Goal: Task Accomplishment & Management: Manage account settings

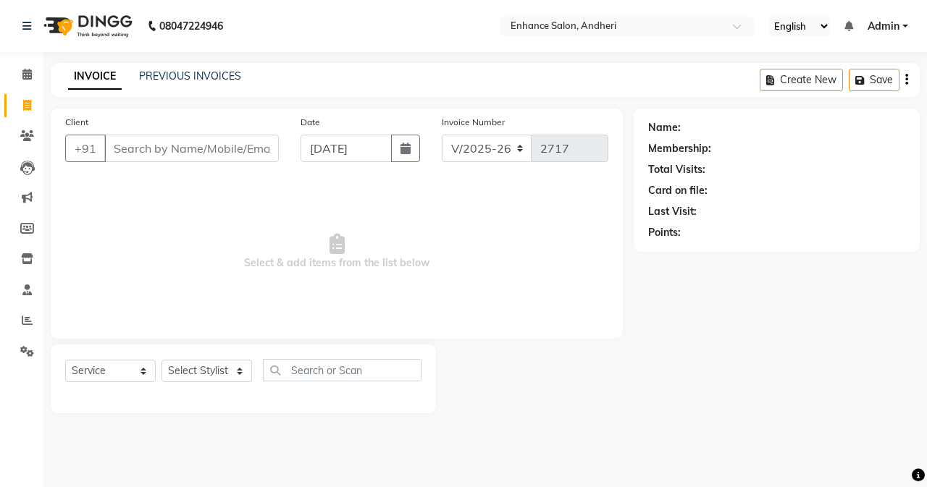
select select "7236"
select select "service"
click at [122, 150] on input "Client" at bounding box center [191, 149] width 174 height 28
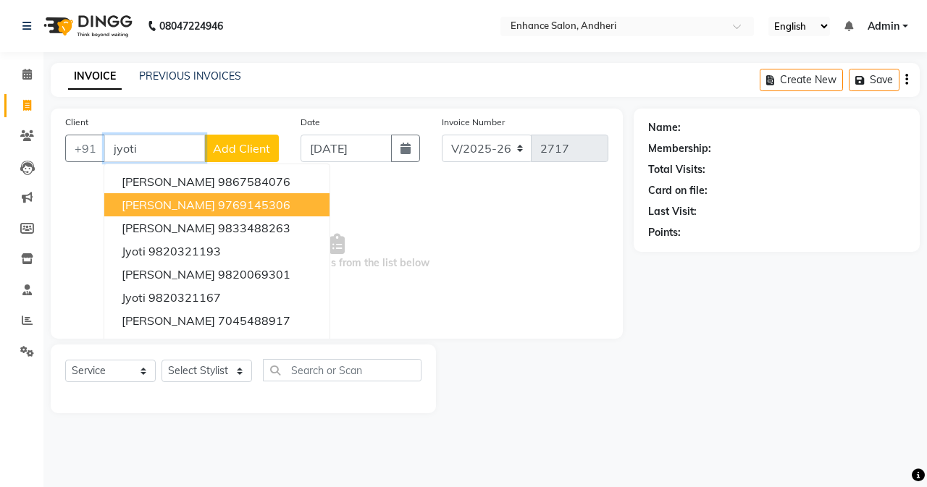
click at [166, 209] on span "[PERSON_NAME]" at bounding box center [168, 205] width 93 height 14
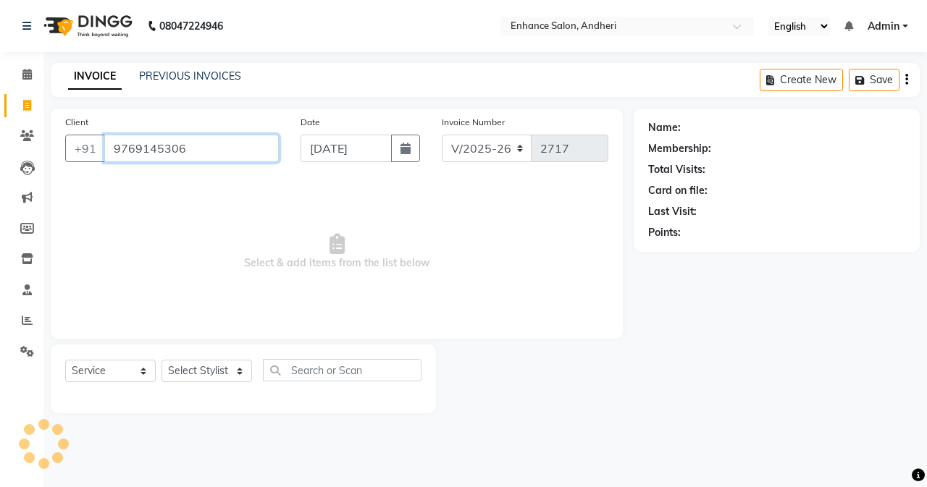
type input "9769145306"
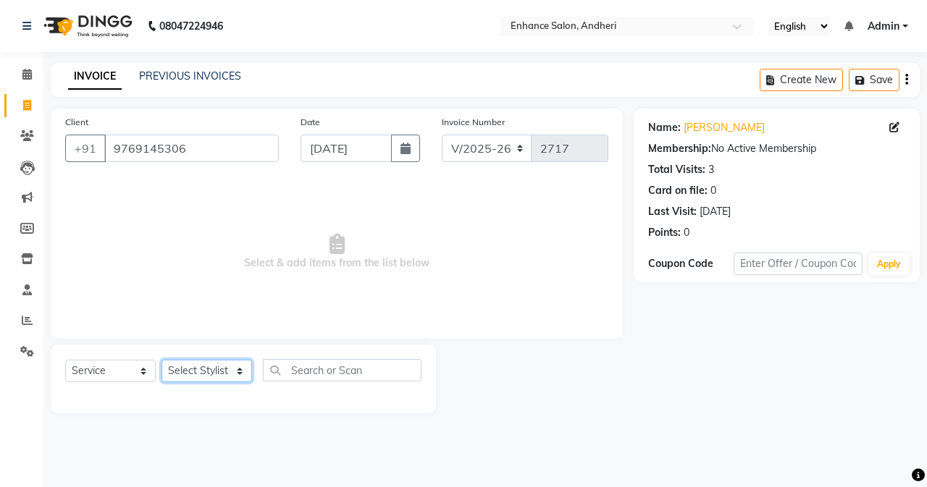
click at [207, 373] on select "Select Stylist Admin [PERSON_NAME] [PERSON_NAME] [PERSON_NAME] Manager [PERSON_…" at bounding box center [206, 371] width 91 height 22
select select "61736"
click at [161, 360] on select "Select Stylist Admin [PERSON_NAME] [PERSON_NAME] [PERSON_NAME] Manager [PERSON_…" at bounding box center [206, 371] width 91 height 22
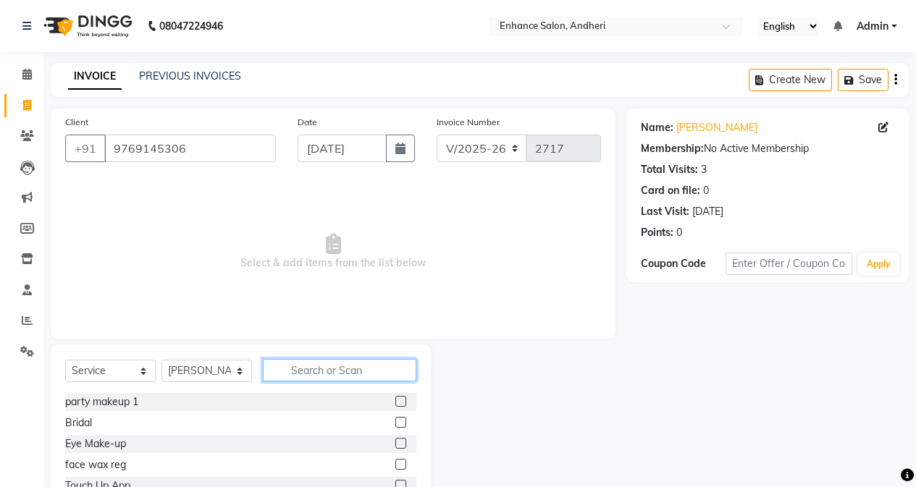
click at [308, 368] on input "text" at bounding box center [339, 370] width 153 height 22
type input "wash"
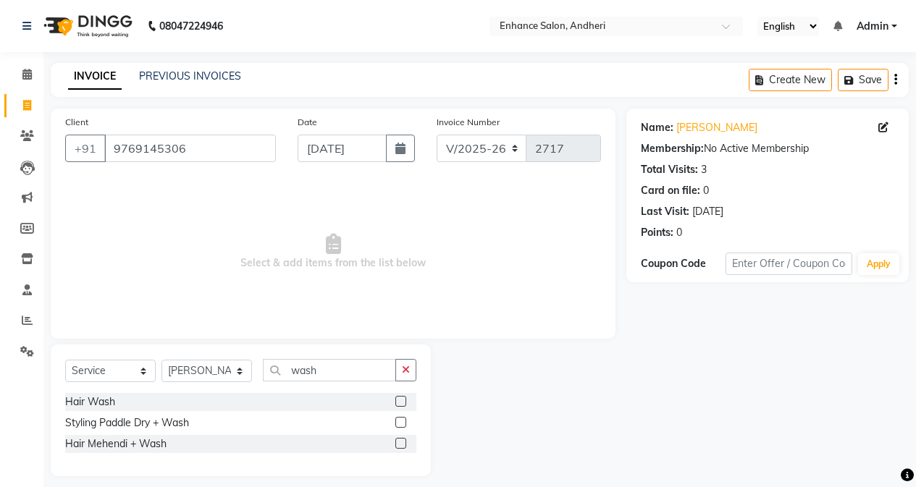
click at [400, 419] on label at bounding box center [400, 422] width 11 height 11
click at [400, 419] on input "checkbox" at bounding box center [399, 423] width 9 height 9
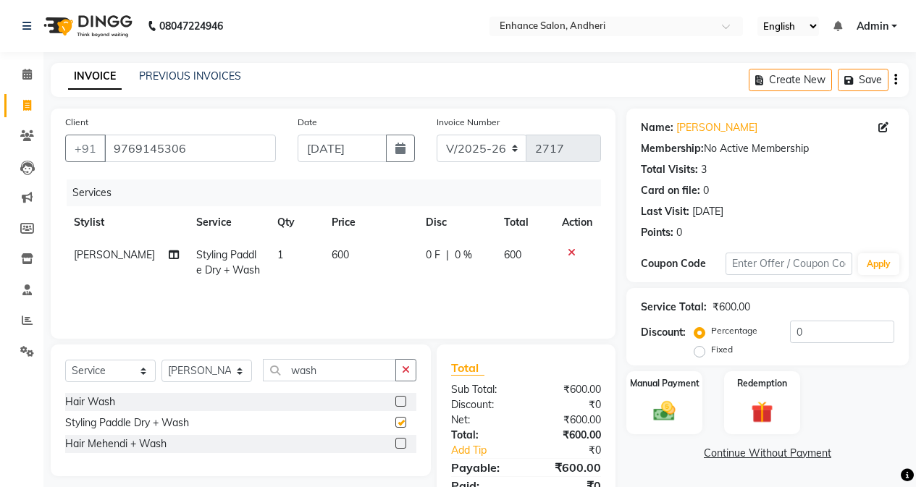
checkbox input "false"
click at [358, 254] on td "600" at bounding box center [370, 263] width 94 height 48
select select "61736"
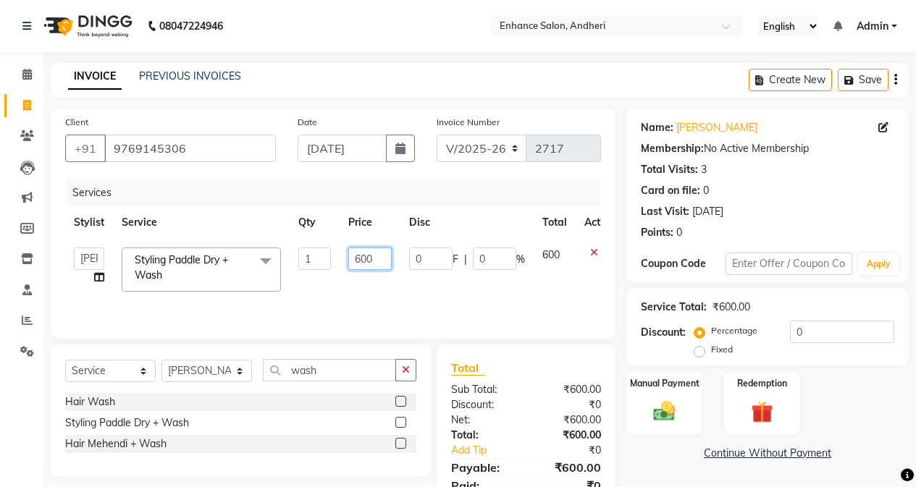
click at [383, 261] on input "600" at bounding box center [369, 259] width 43 height 22
type input "6"
type input "700"
click at [791, 329] on input "0" at bounding box center [842, 332] width 104 height 22
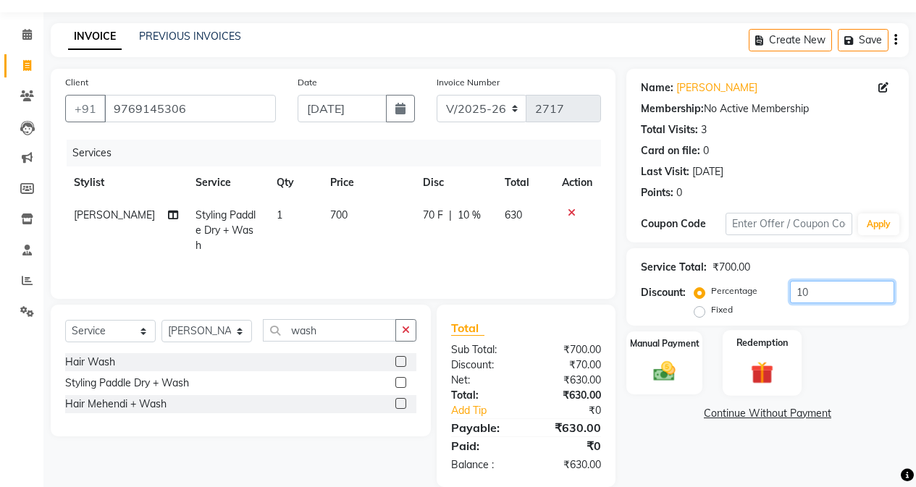
scroll to position [62, 0]
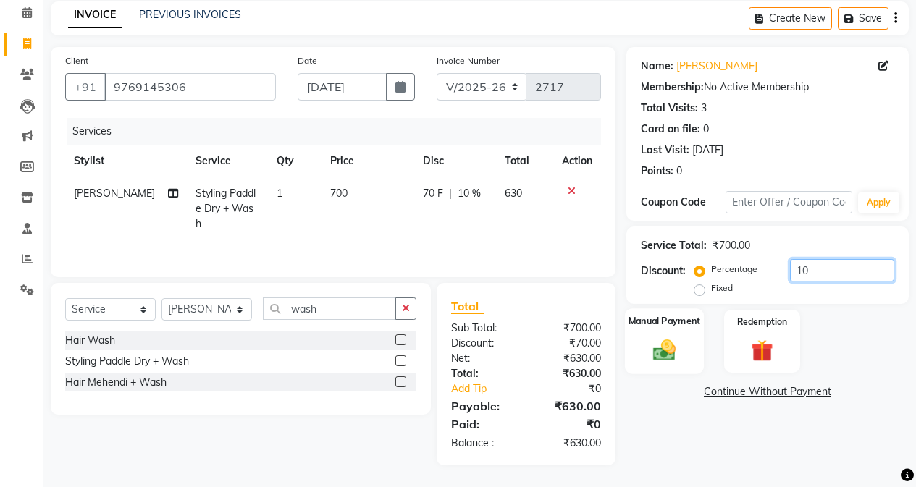
type input "10"
click at [660, 358] on img at bounding box center [664, 350] width 37 height 26
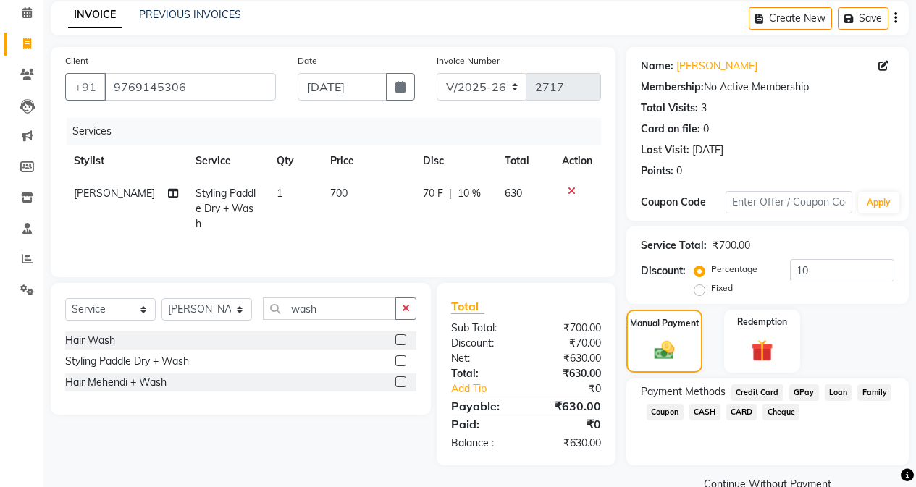
click at [699, 413] on span "CASH" at bounding box center [704, 412] width 31 height 17
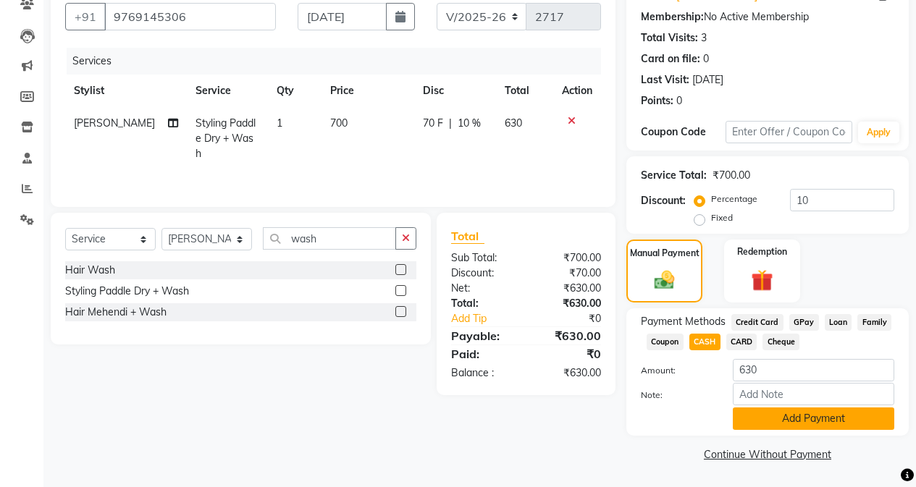
click at [780, 418] on button "Add Payment" at bounding box center [813, 419] width 161 height 22
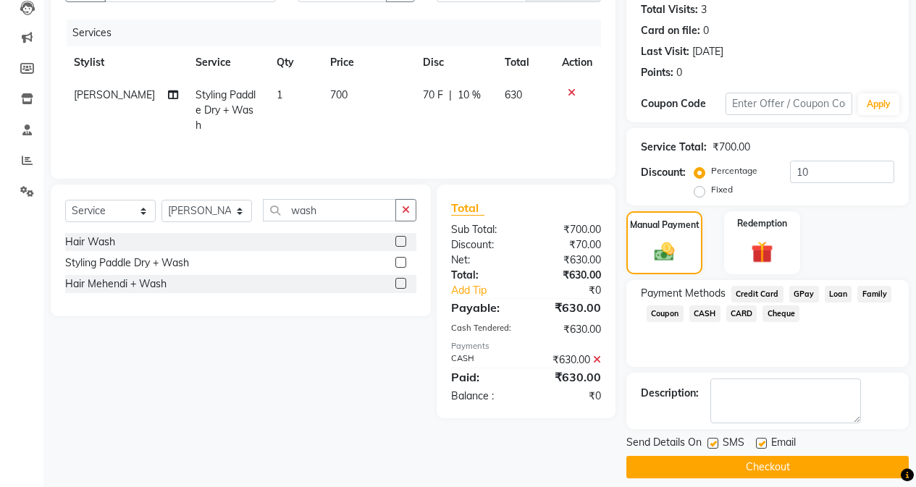
scroll to position [173, 0]
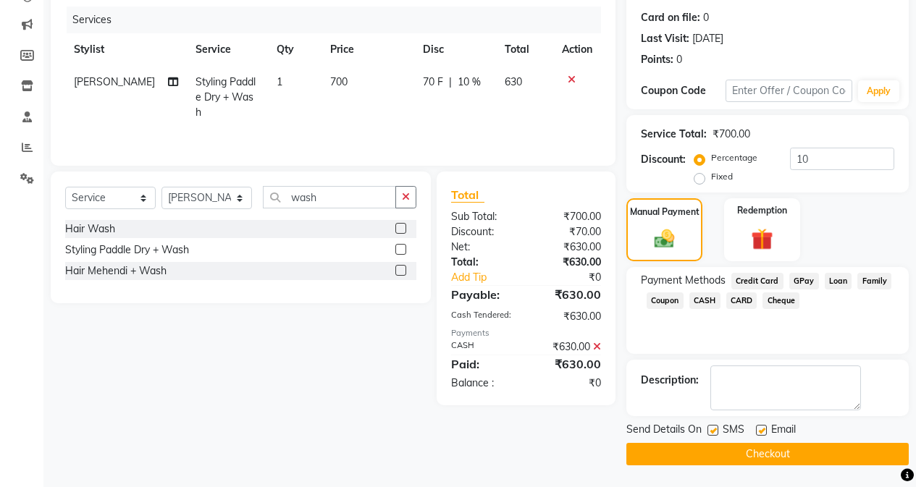
click at [746, 452] on button "Checkout" at bounding box center [767, 454] width 282 height 22
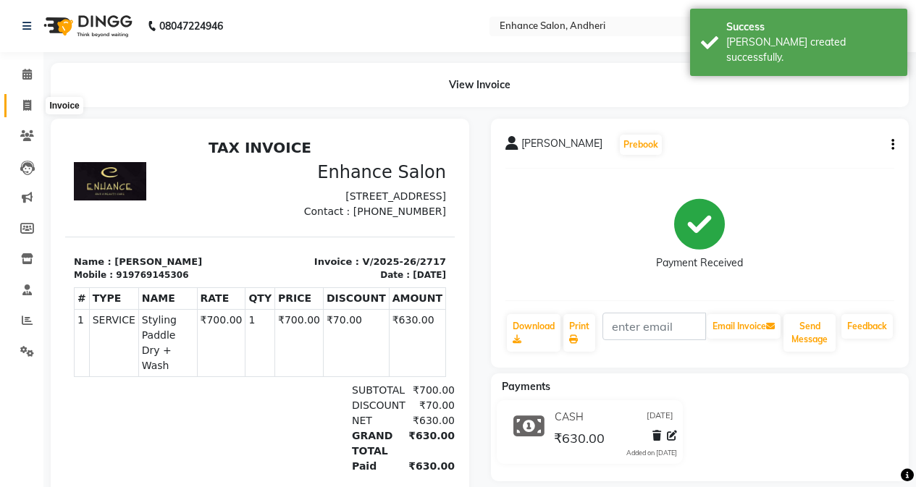
click at [23, 105] on icon at bounding box center [27, 105] width 8 height 11
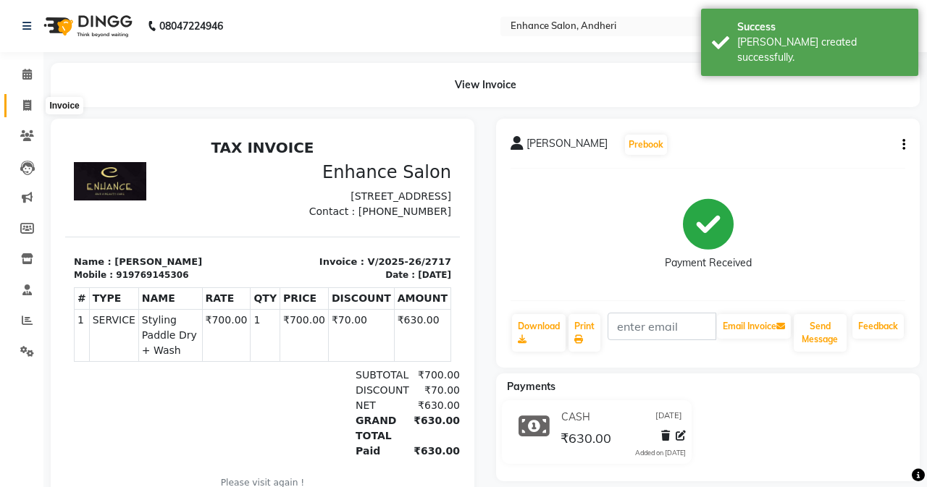
select select "service"
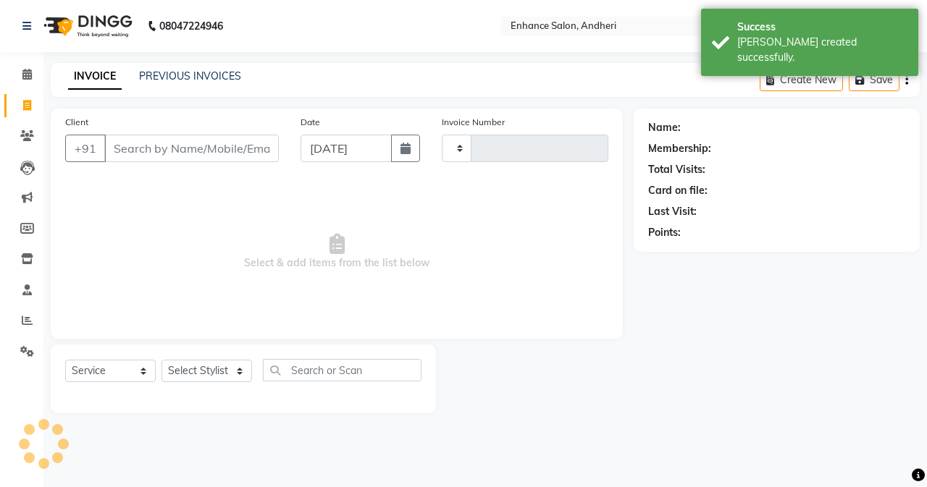
type input "2718"
select select "7236"
click at [165, 153] on input "Client" at bounding box center [191, 149] width 174 height 28
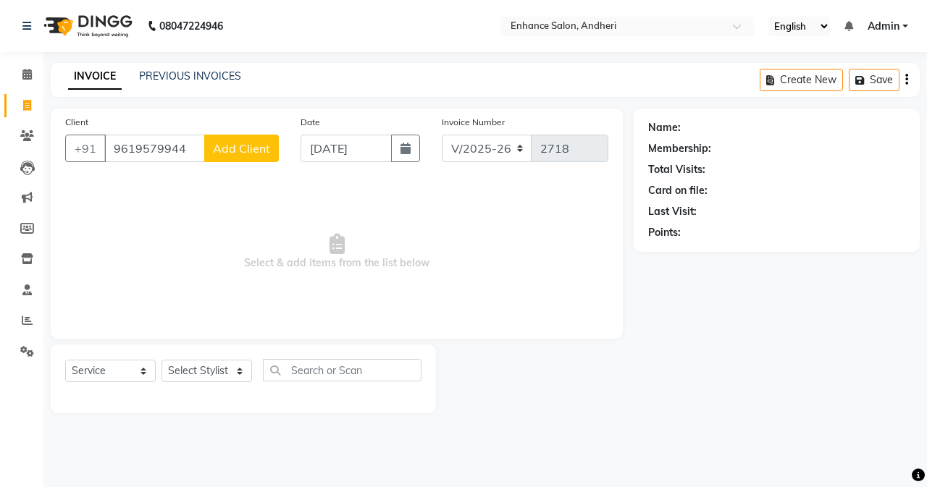
type input "9619579944"
click at [236, 147] on span "Add Client" at bounding box center [241, 148] width 57 height 14
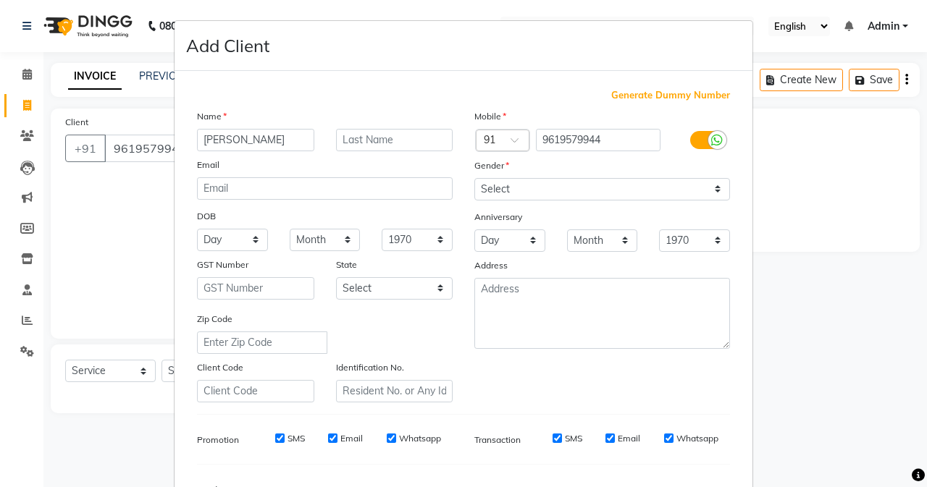
type input "[PERSON_NAME]"
click at [398, 140] on input "text" at bounding box center [394, 140] width 117 height 22
type input "Agrawal"
click at [659, 191] on select "Select [DEMOGRAPHIC_DATA] [DEMOGRAPHIC_DATA] Other Prefer Not To Say" at bounding box center [602, 189] width 256 height 22
select select "[DEMOGRAPHIC_DATA]"
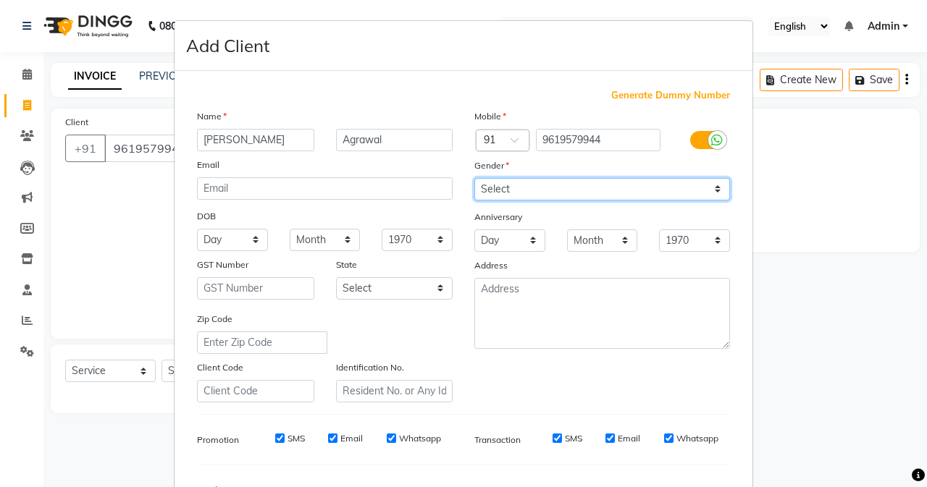
click at [474, 178] on select "Select [DEMOGRAPHIC_DATA] [DEMOGRAPHIC_DATA] Other Prefer Not To Say" at bounding box center [602, 189] width 256 height 22
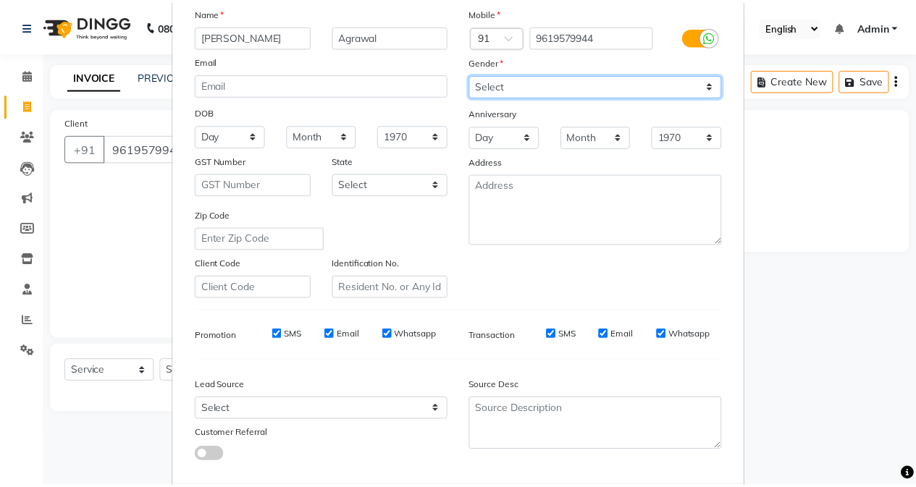
scroll to position [181, 0]
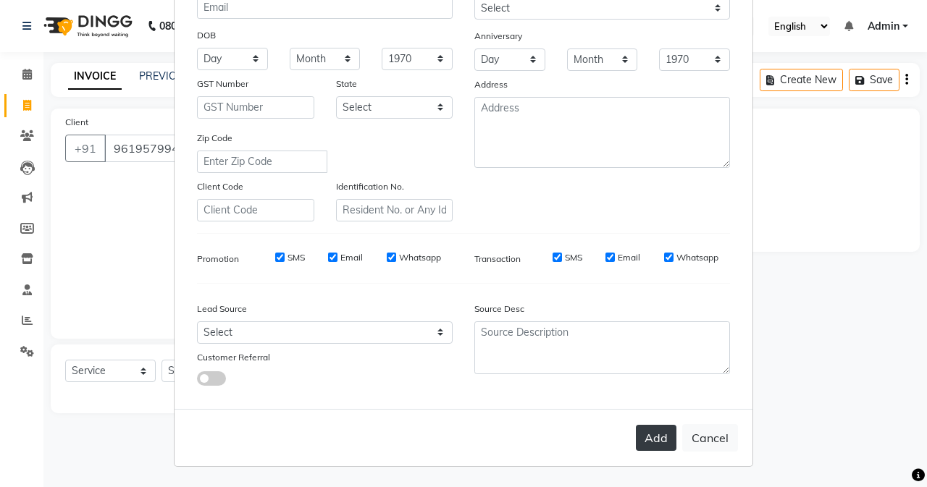
click at [648, 438] on button "Add" at bounding box center [656, 438] width 41 height 26
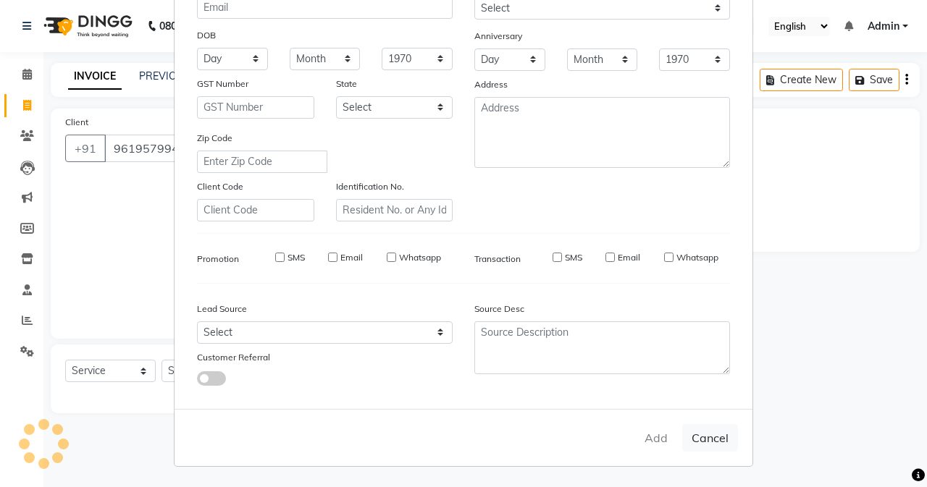
select select
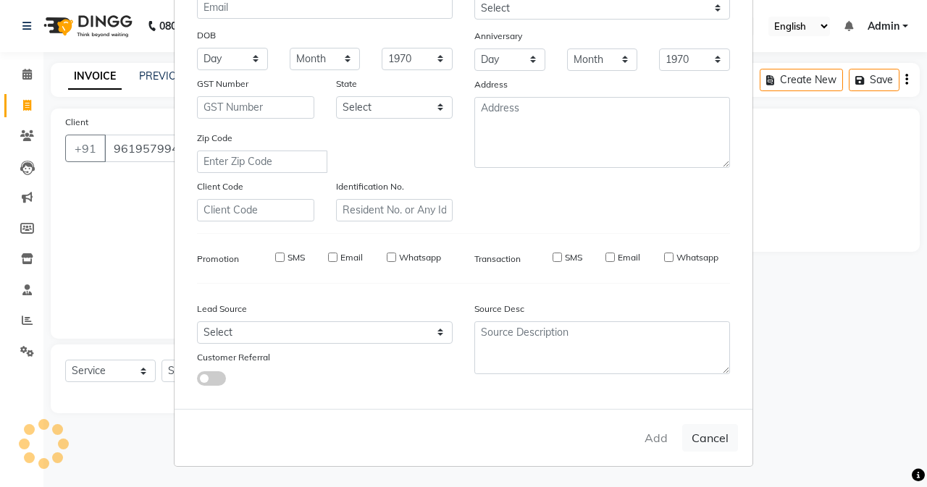
select select
checkbox input "false"
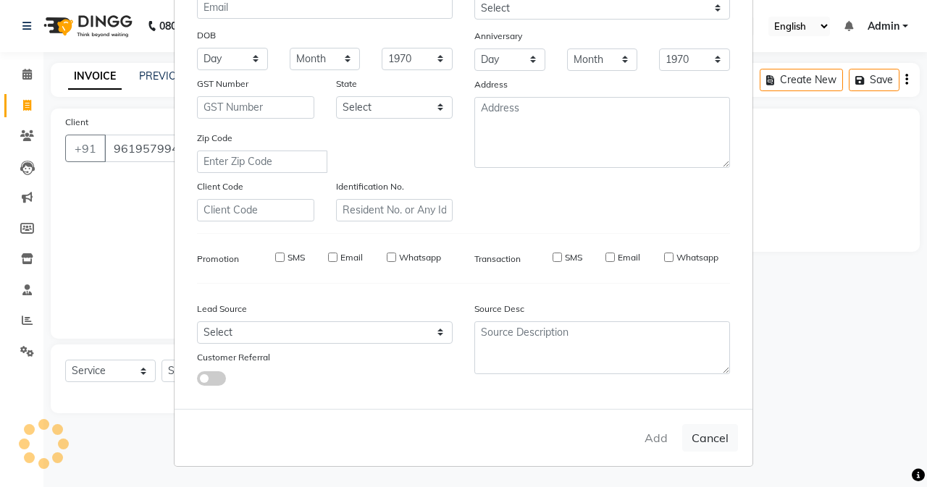
checkbox input "false"
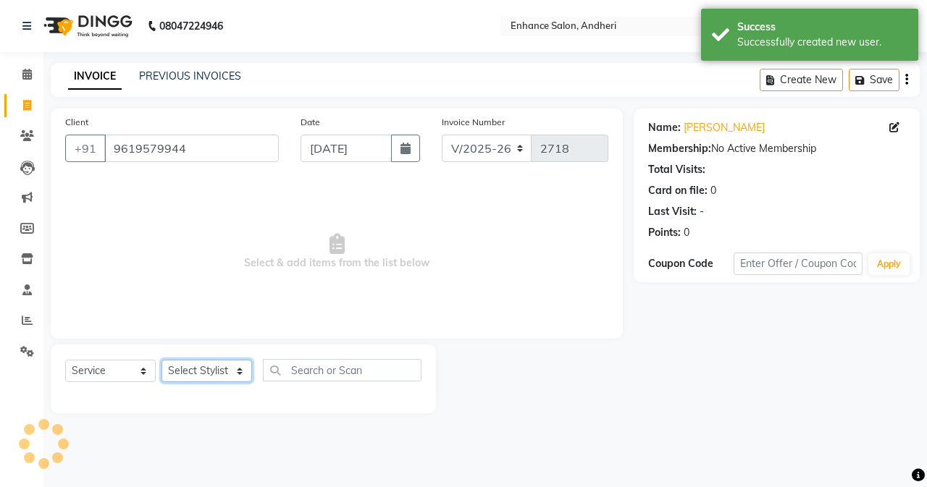
click at [192, 372] on select "Select Stylist Admin [PERSON_NAME] [PERSON_NAME] [PERSON_NAME] Manager [PERSON_…" at bounding box center [206, 371] width 91 height 22
select select "79056"
click at [161, 360] on select "Select Stylist Admin [PERSON_NAME] [PERSON_NAME] [PERSON_NAME] Manager [PERSON_…" at bounding box center [206, 371] width 91 height 22
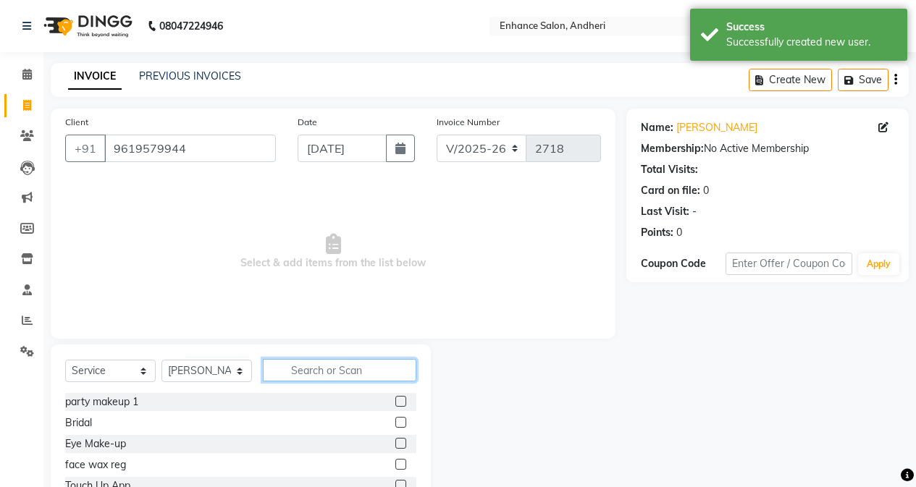
click at [350, 374] on input "text" at bounding box center [339, 370] width 153 height 22
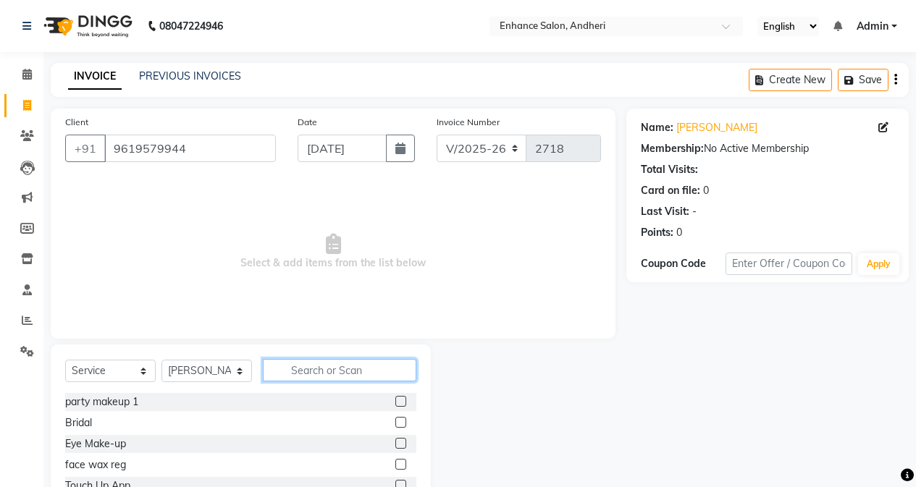
click at [306, 371] on input "text" at bounding box center [339, 370] width 153 height 22
type input "wash"
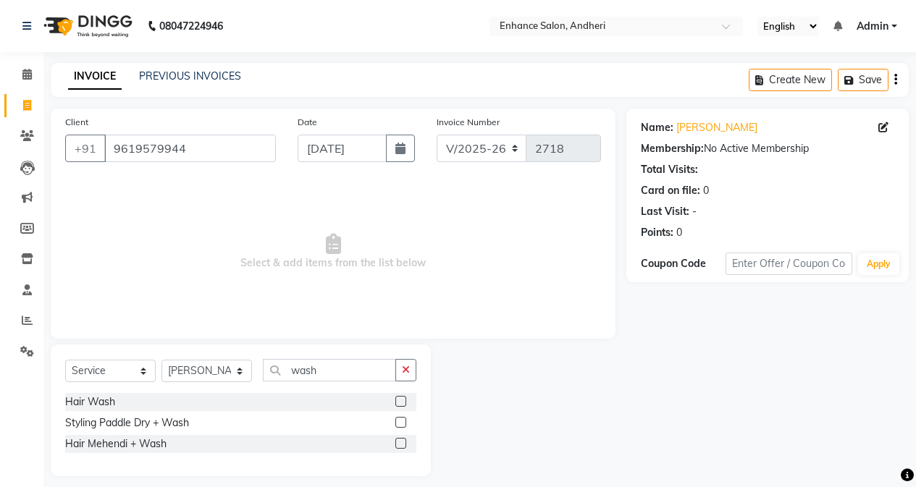
click at [398, 424] on label at bounding box center [400, 422] width 11 height 11
click at [398, 424] on input "checkbox" at bounding box center [399, 423] width 9 height 9
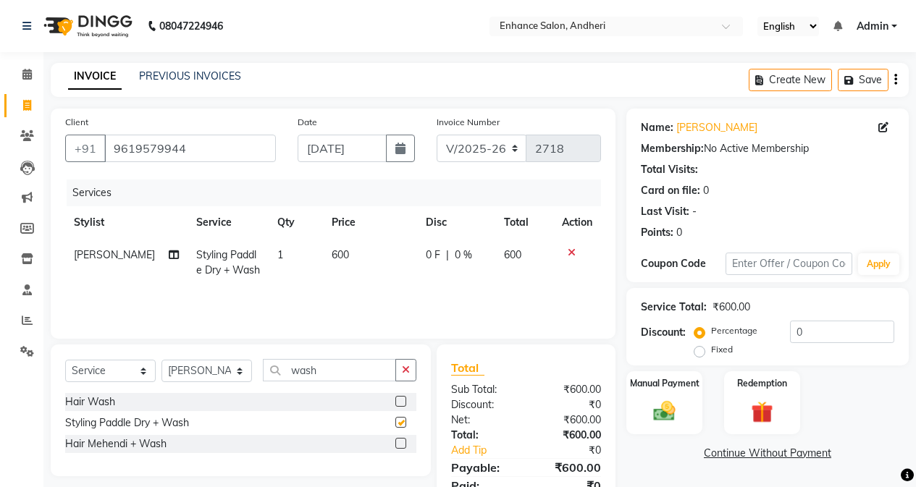
checkbox input "false"
click at [336, 251] on span "600" at bounding box center [340, 254] width 17 height 13
select select "79056"
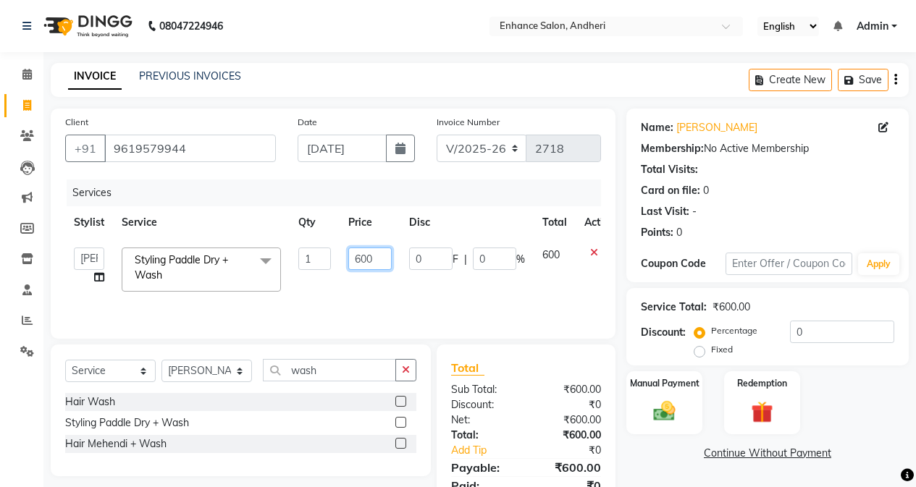
click at [386, 258] on input "600" at bounding box center [369, 259] width 43 height 22
type input "6"
type input "700"
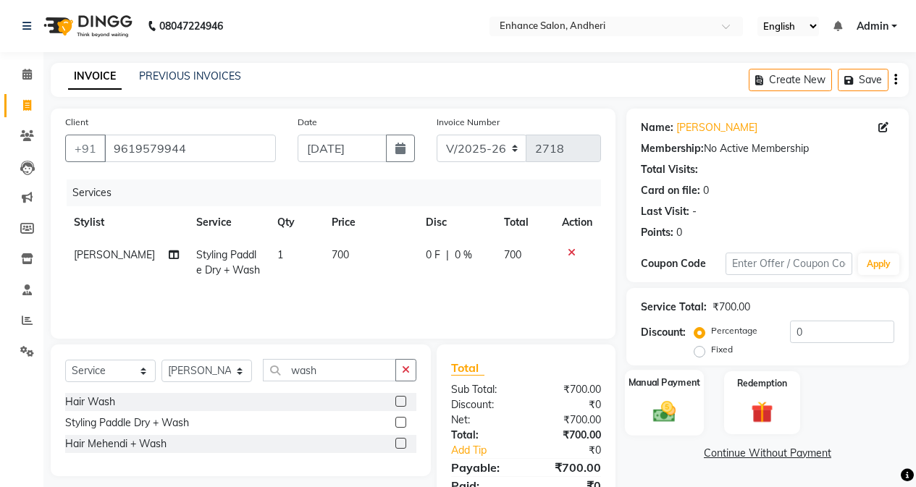
click at [660, 414] on img at bounding box center [664, 411] width 37 height 26
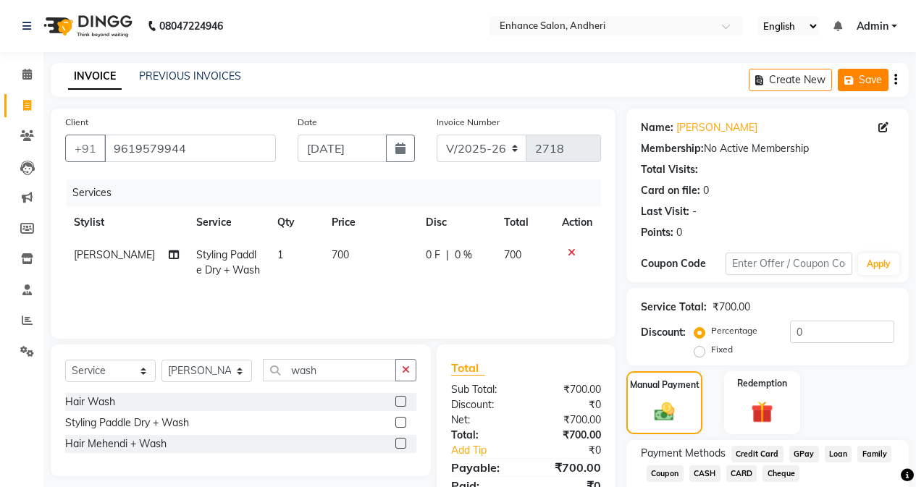
click at [849, 80] on icon "button" at bounding box center [851, 80] width 14 height 10
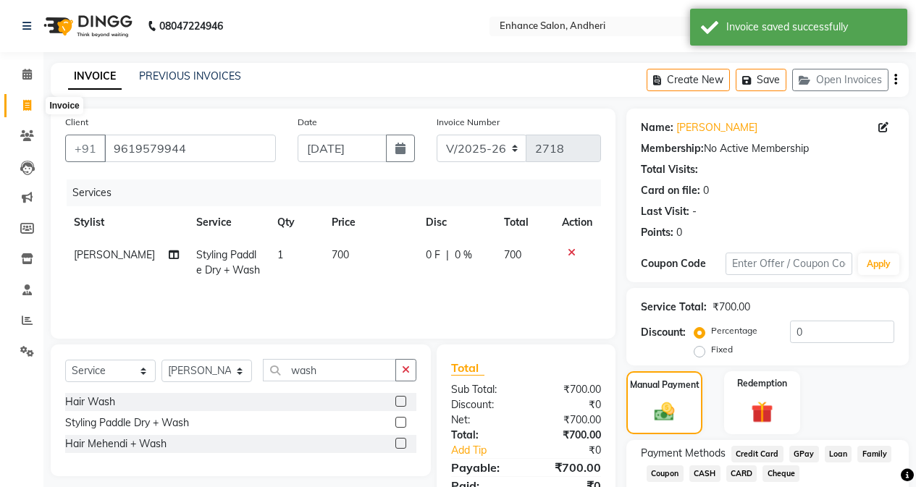
click at [23, 104] on icon at bounding box center [27, 105] width 8 height 11
select select "service"
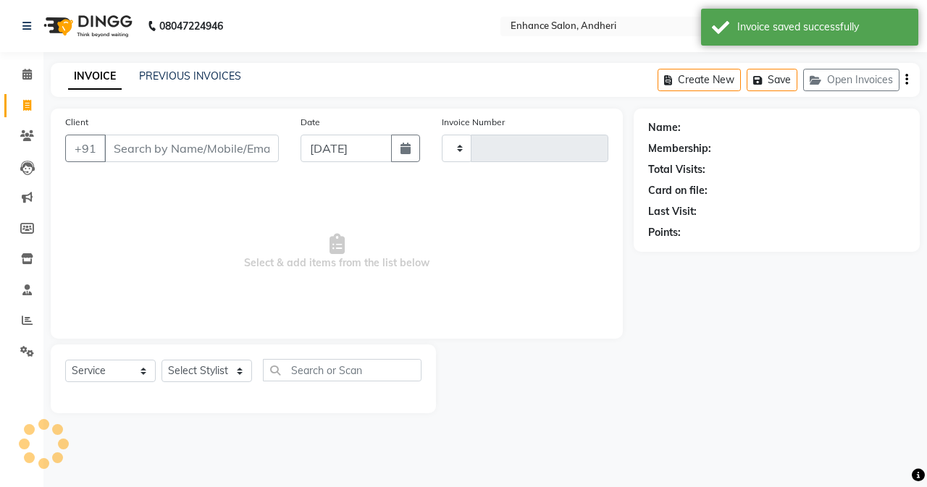
type input "2718"
select select "7236"
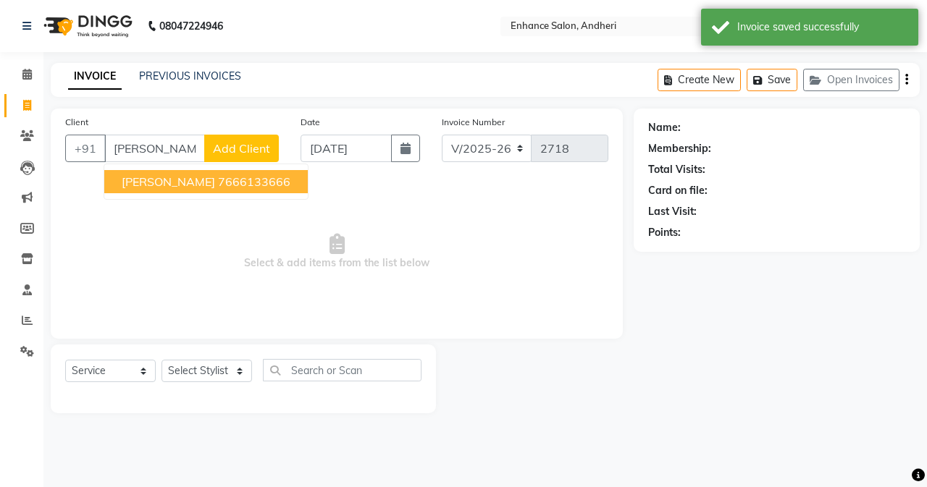
click at [131, 180] on span "[PERSON_NAME]" at bounding box center [168, 181] width 93 height 14
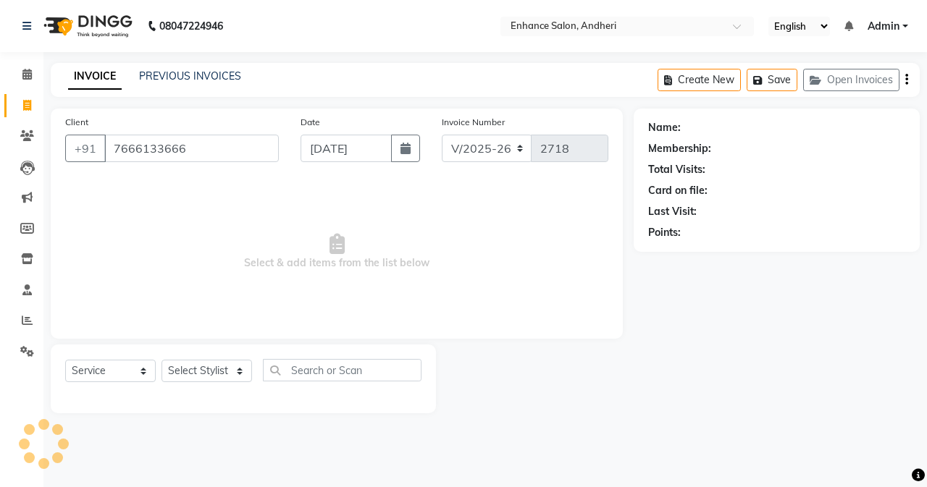
type input "7666133666"
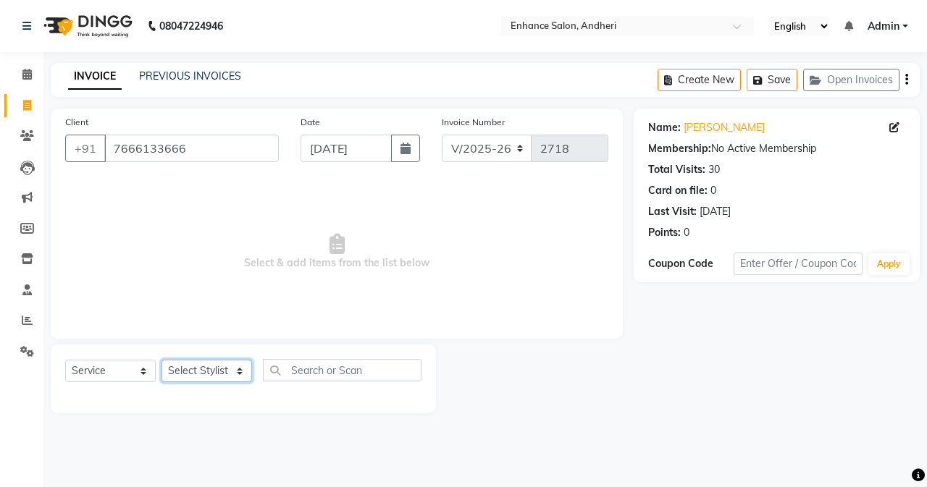
click at [185, 377] on select "Select Stylist Admin [PERSON_NAME] [PERSON_NAME] [PERSON_NAME] Manager [PERSON_…" at bounding box center [206, 371] width 91 height 22
select select "61733"
click at [161, 360] on select "Select Stylist Admin [PERSON_NAME] [PERSON_NAME] [PERSON_NAME] Manager [PERSON_…" at bounding box center [206, 371] width 91 height 22
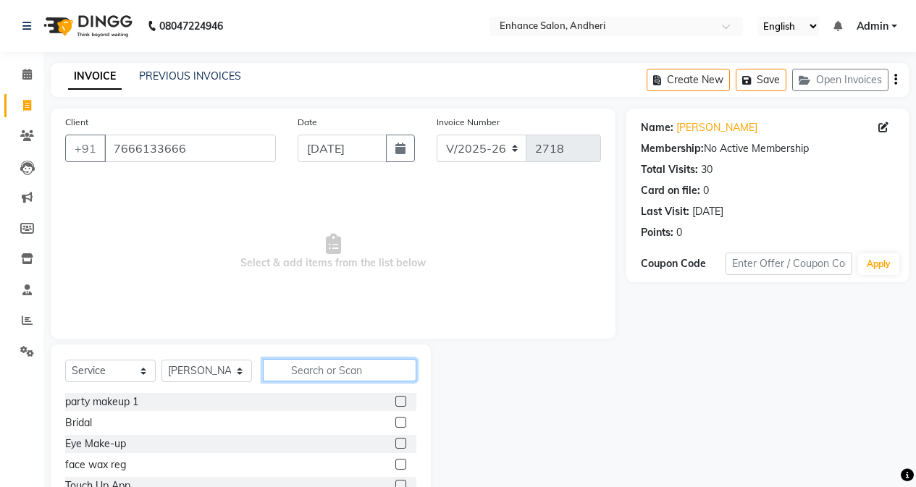
click at [325, 372] on input "text" at bounding box center [339, 370] width 153 height 22
type input "wash"
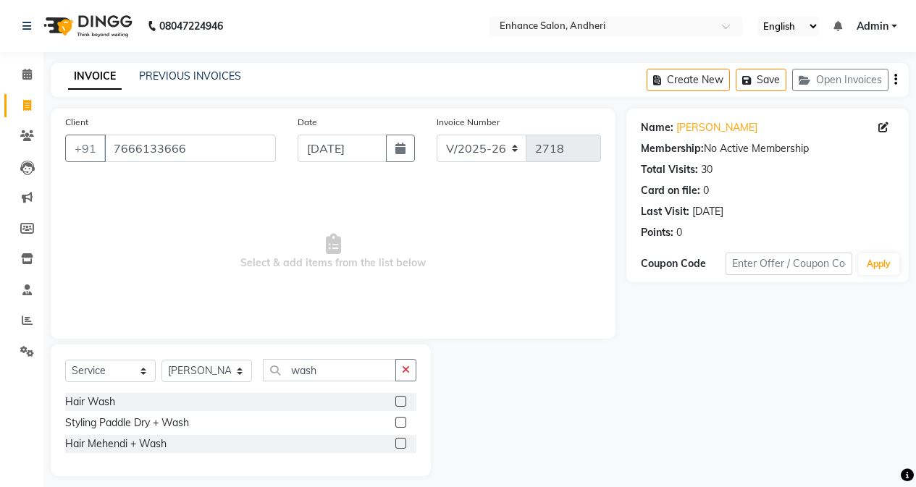
click at [403, 400] on label at bounding box center [400, 401] width 11 height 11
click at [403, 400] on input "checkbox" at bounding box center [399, 402] width 9 height 9
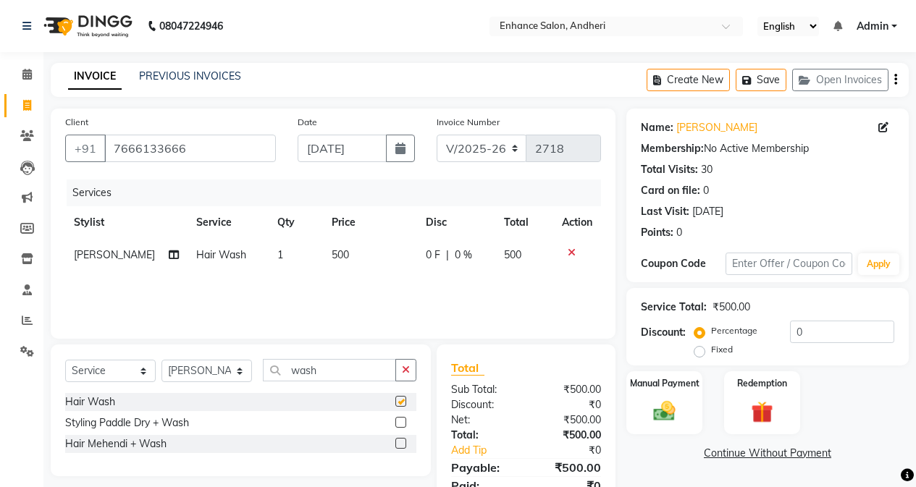
checkbox input "false"
click at [790, 332] on input "0" at bounding box center [842, 332] width 104 height 22
type input "10"
click at [663, 409] on img at bounding box center [664, 411] width 37 height 26
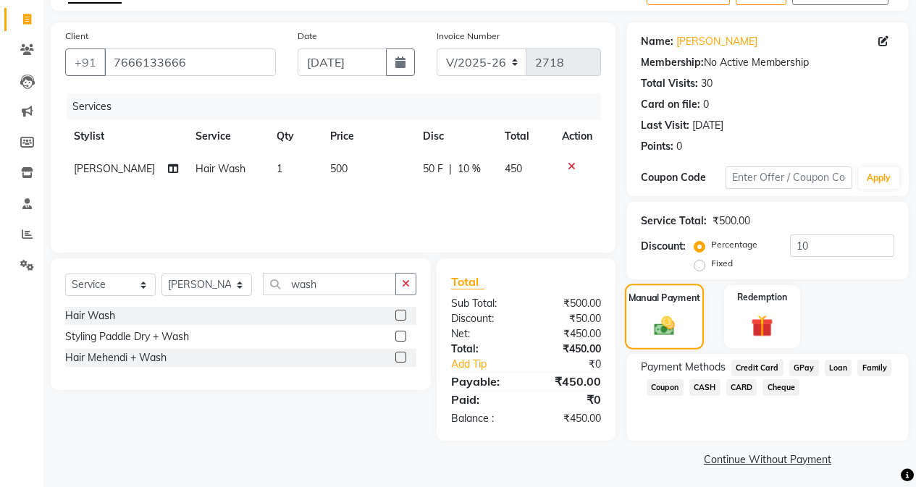
scroll to position [91, 0]
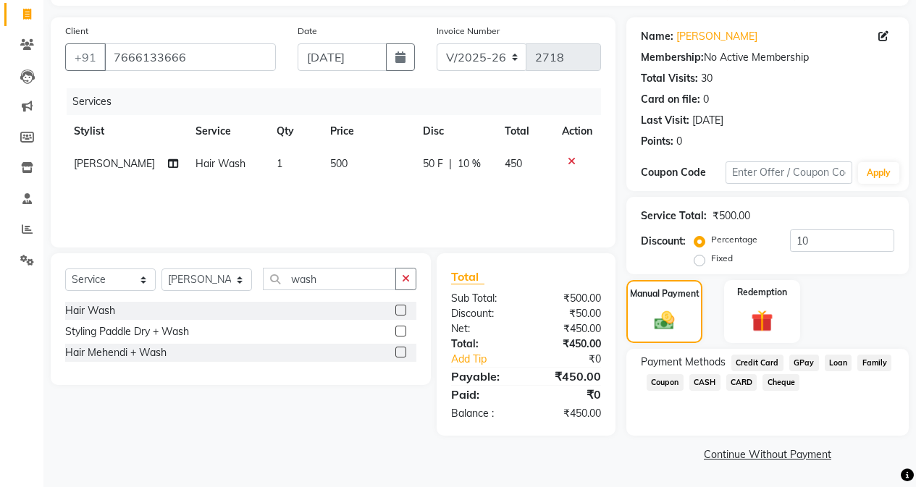
click at [762, 453] on link "Continue Without Payment" at bounding box center [767, 454] width 277 height 15
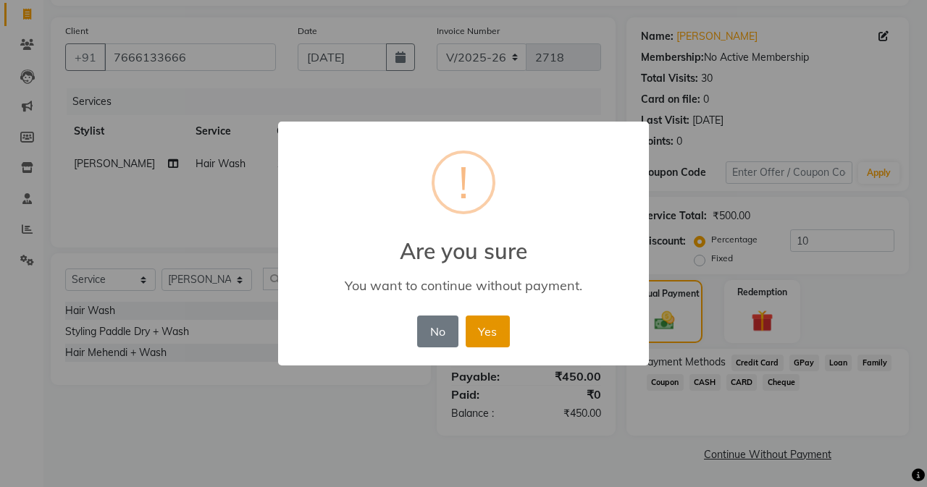
click at [493, 329] on button "Yes" at bounding box center [488, 332] width 44 height 32
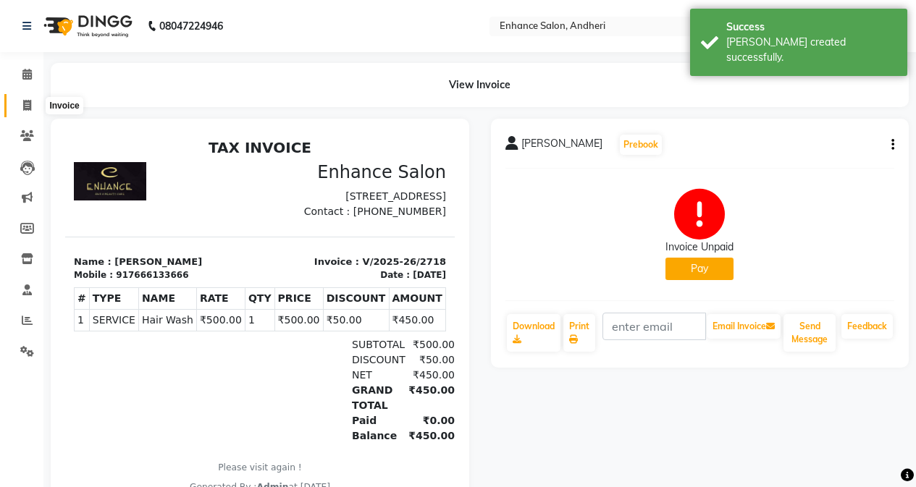
click at [30, 106] on icon at bounding box center [27, 105] width 8 height 11
select select "service"
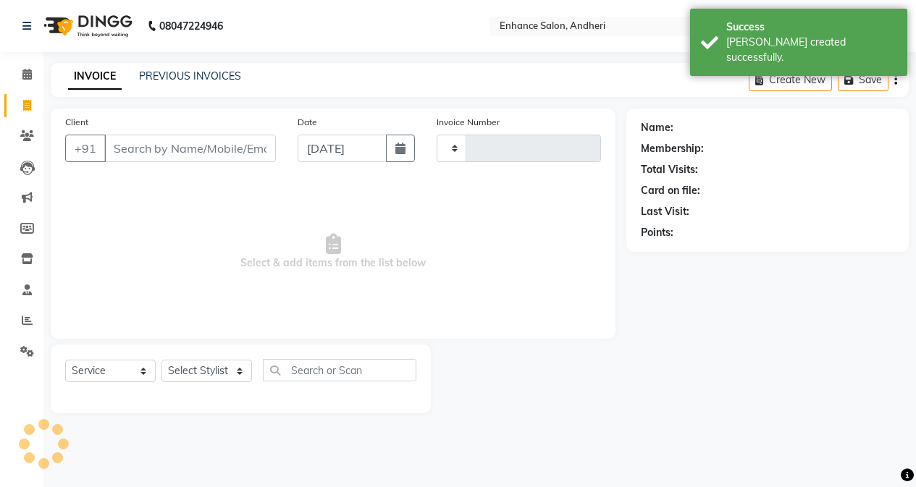
type input "2719"
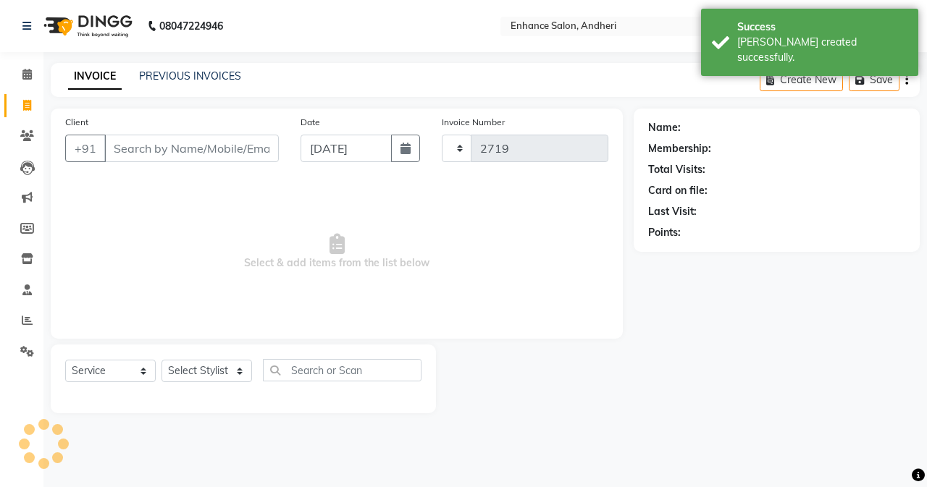
select select "7236"
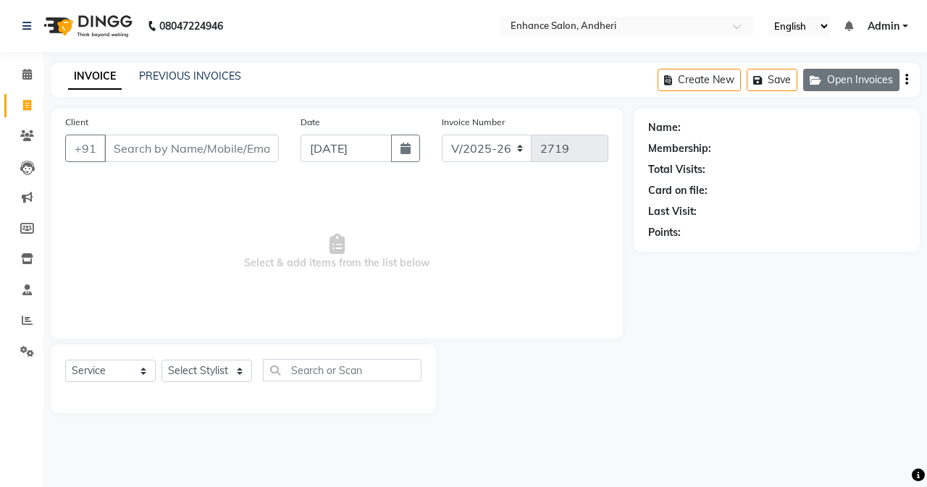
click at [849, 77] on button "Open Invoices" at bounding box center [851, 80] width 96 height 22
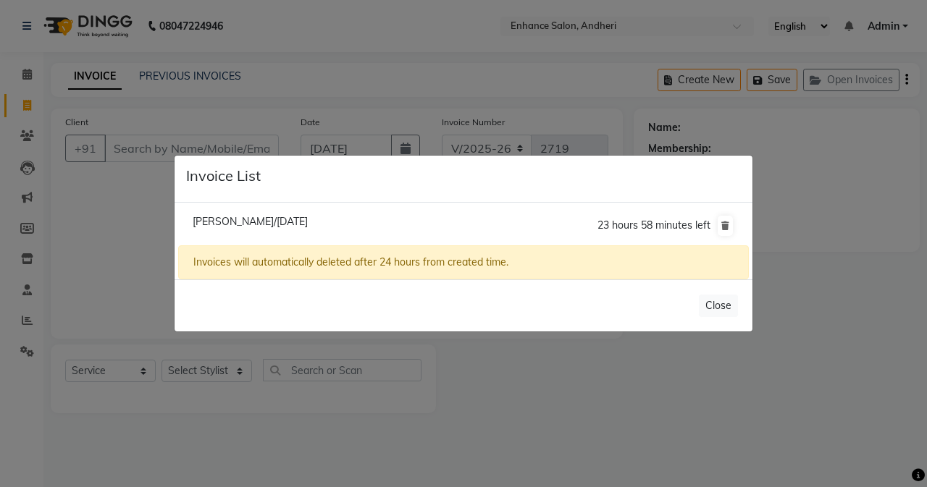
click at [317, 214] on li "[PERSON_NAME]/[DATE] 23 hours 58 minutes left" at bounding box center [463, 226] width 571 height 41
click at [301, 224] on span "[PERSON_NAME]/[DATE]" at bounding box center [250, 221] width 115 height 13
type input "9619579944"
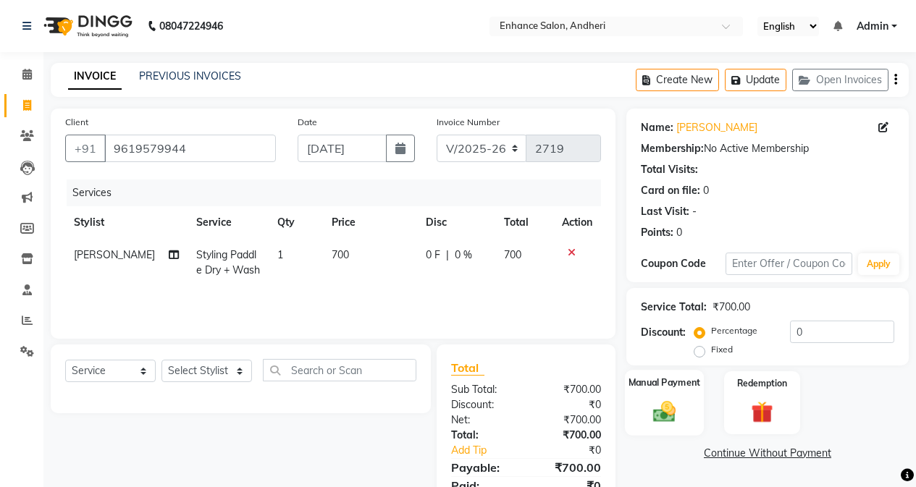
click at [668, 405] on img at bounding box center [664, 411] width 37 height 26
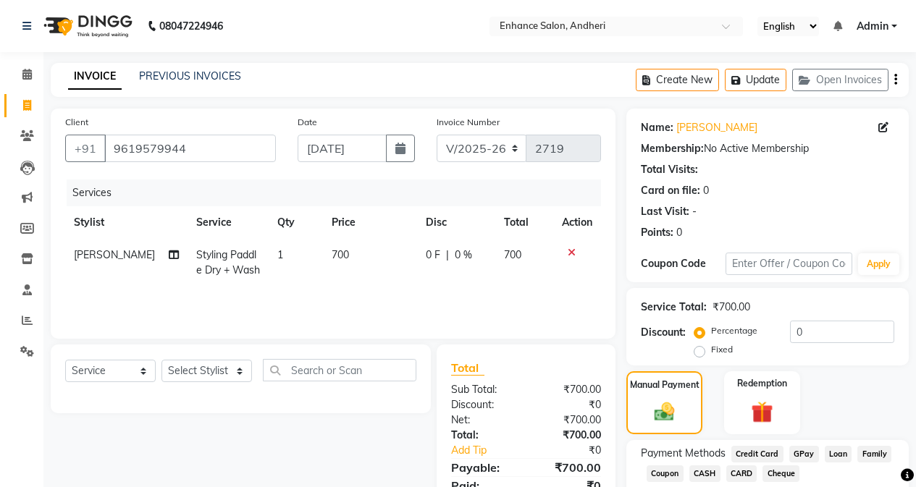
click at [704, 474] on span "CASH" at bounding box center [704, 474] width 31 height 17
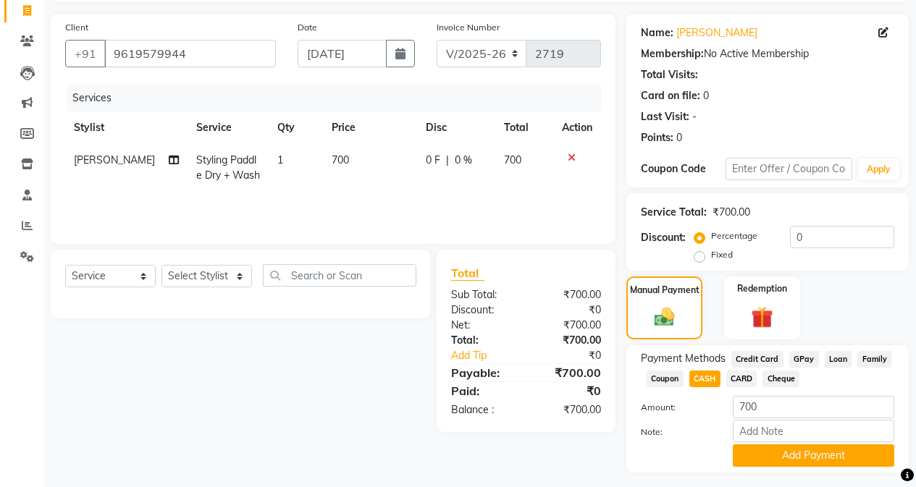
scroll to position [132, 0]
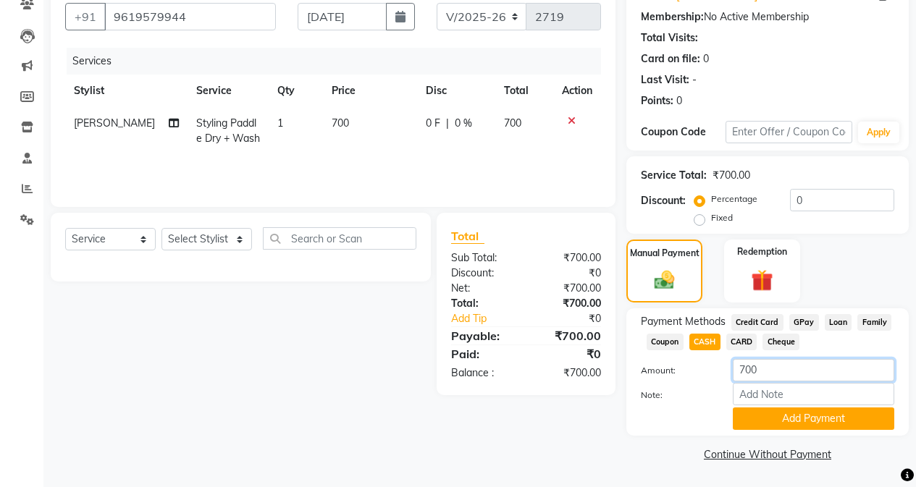
click at [797, 363] on input "700" at bounding box center [813, 370] width 161 height 22
type input "7"
type input "500"
click at [797, 421] on button "Add Payment" at bounding box center [813, 419] width 161 height 22
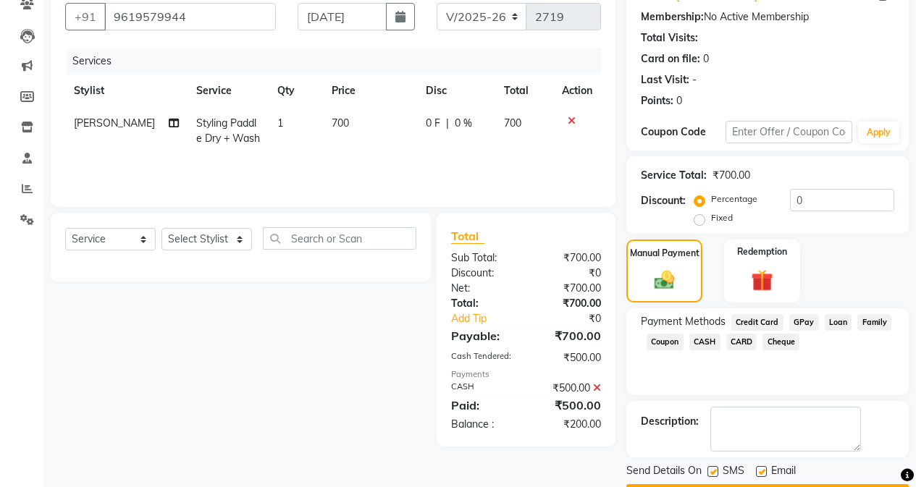
click at [808, 321] on span "GPay" at bounding box center [804, 322] width 30 height 17
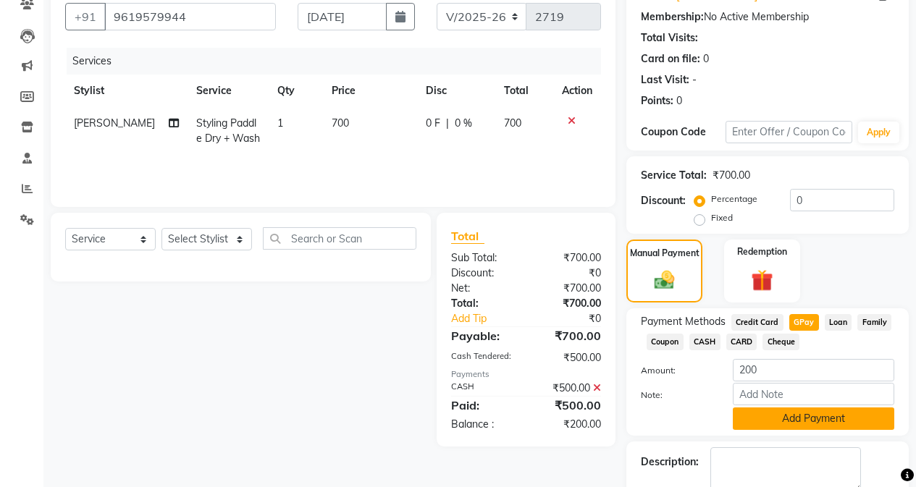
click at [799, 419] on button "Add Payment" at bounding box center [813, 419] width 161 height 22
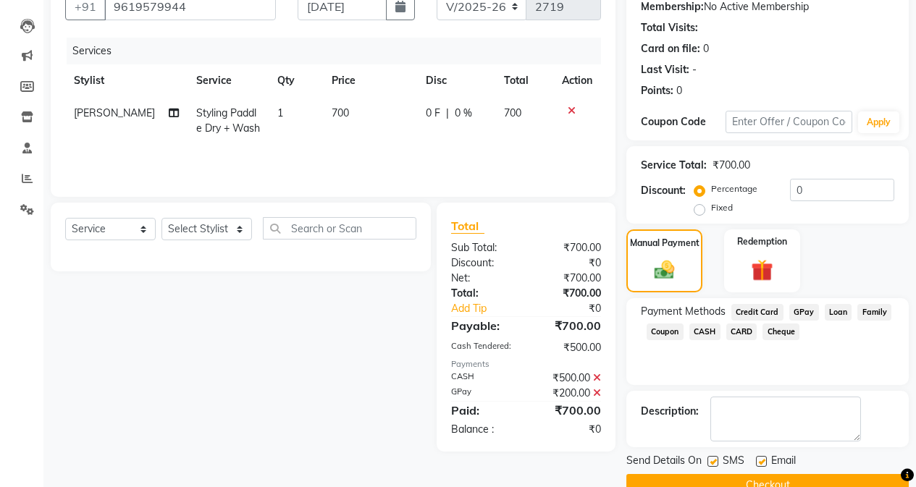
scroll to position [173, 0]
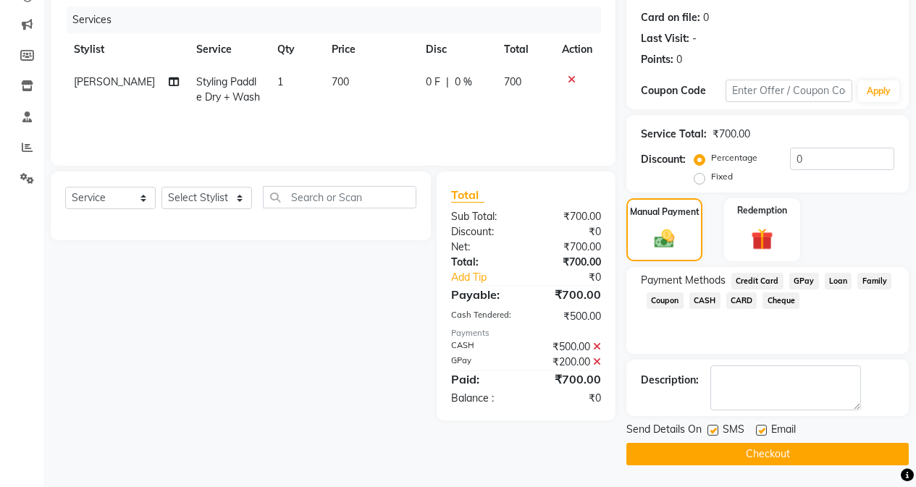
click at [728, 454] on button "Checkout" at bounding box center [767, 454] width 282 height 22
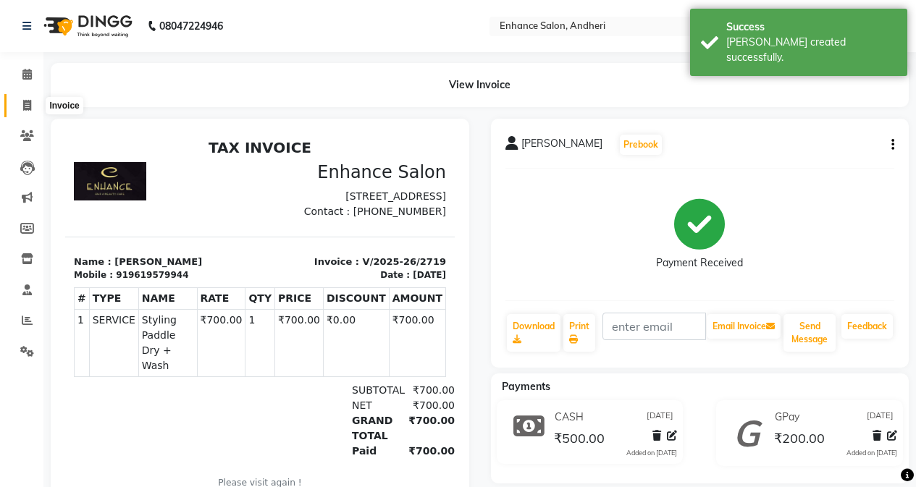
click at [25, 107] on icon at bounding box center [27, 105] width 8 height 11
select select "service"
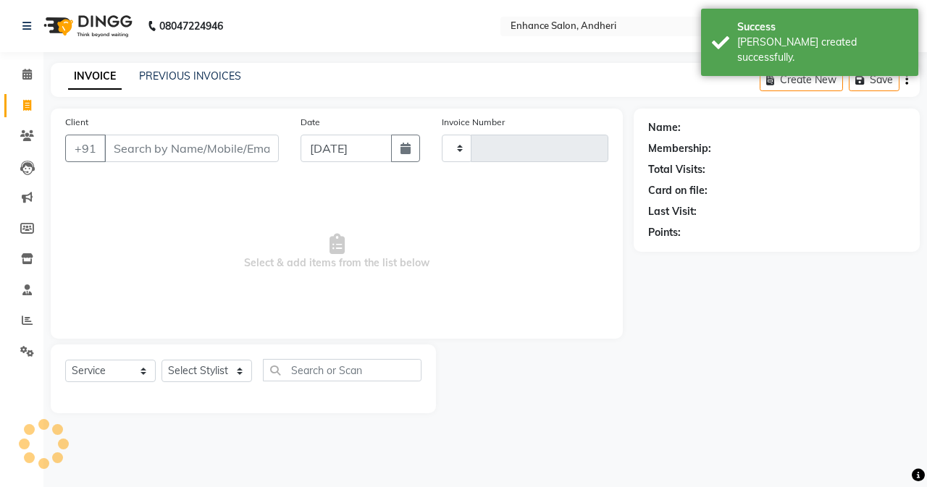
type input "2720"
select select "7236"
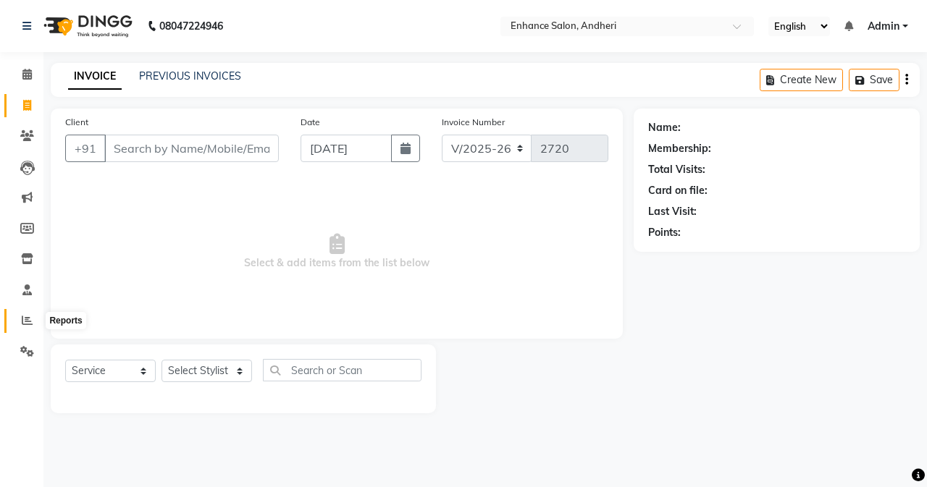
click at [26, 319] on icon at bounding box center [27, 320] width 11 height 11
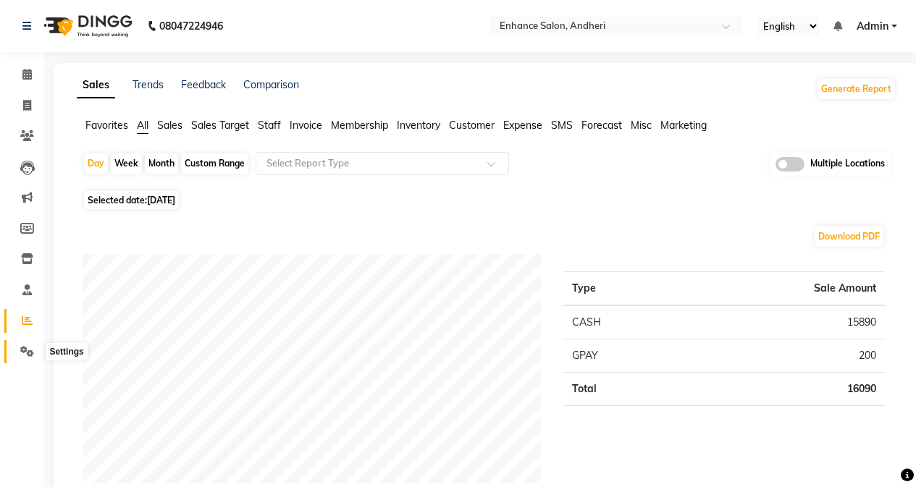
click at [32, 355] on icon at bounding box center [27, 351] width 14 height 11
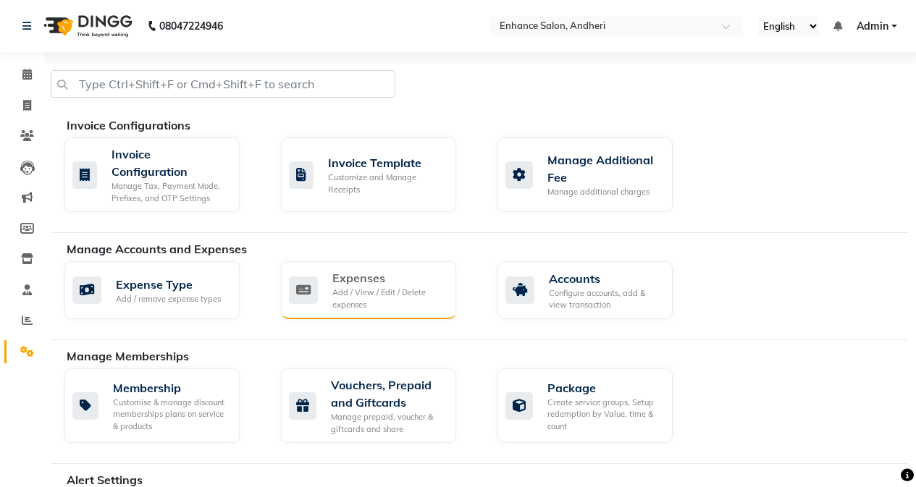
click at [339, 293] on div "Add / View / Edit / Delete expenses" at bounding box center [388, 299] width 112 height 24
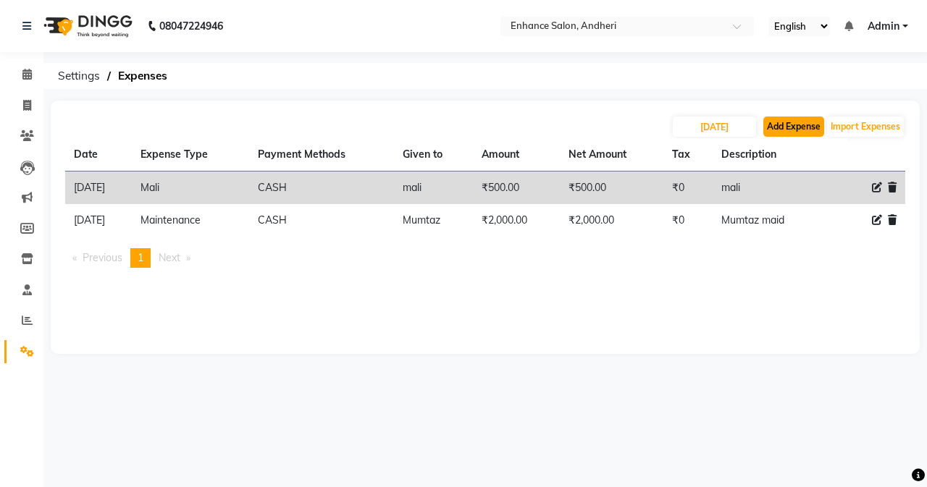
click at [801, 125] on button "Add Expense" at bounding box center [793, 127] width 61 height 20
select select "1"
select select "6324"
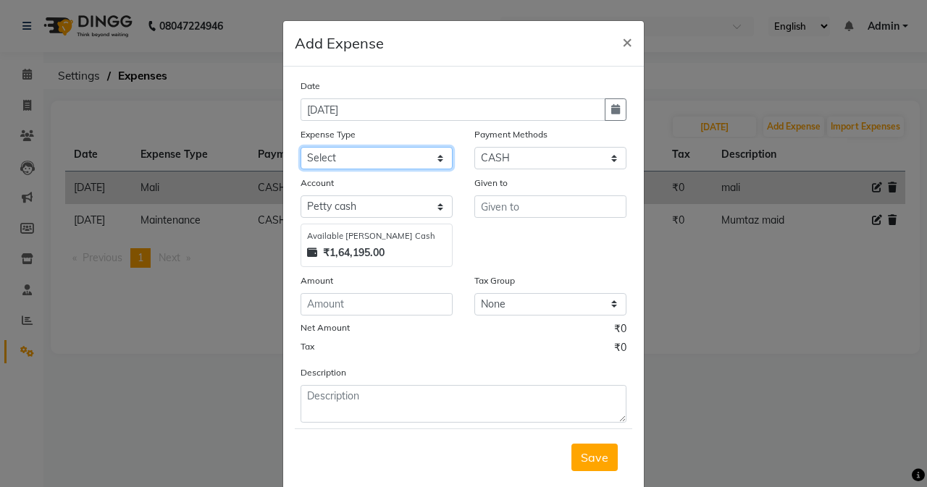
click at [400, 155] on select "Select Advance Salary Air Condition [PERSON_NAME] Aroma auto money Beauty Bazaa…" at bounding box center [376, 158] width 152 height 22
select select "18713"
click at [300, 147] on select "Select Advance Salary Air Condition [PERSON_NAME] Aroma auto money Beauty Bazaa…" at bounding box center [376, 158] width 152 height 22
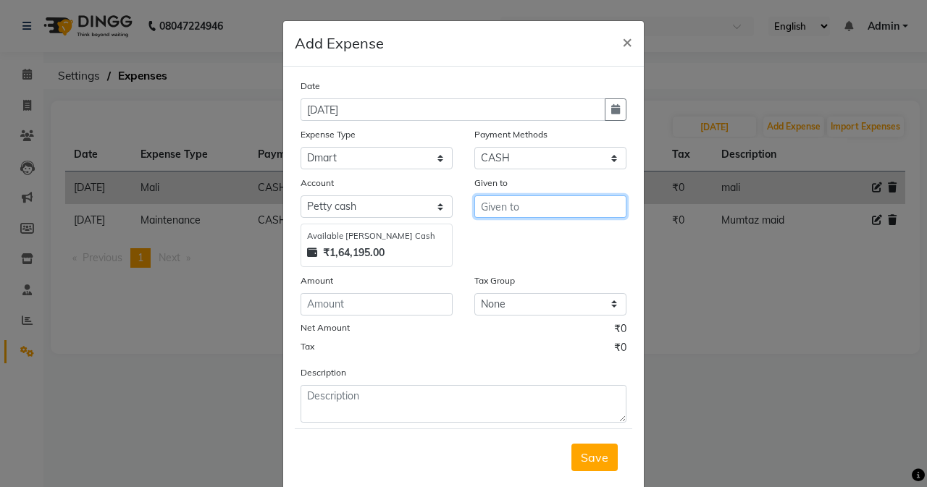
click at [546, 203] on input "text" at bounding box center [550, 206] width 152 height 22
type input "D mart"
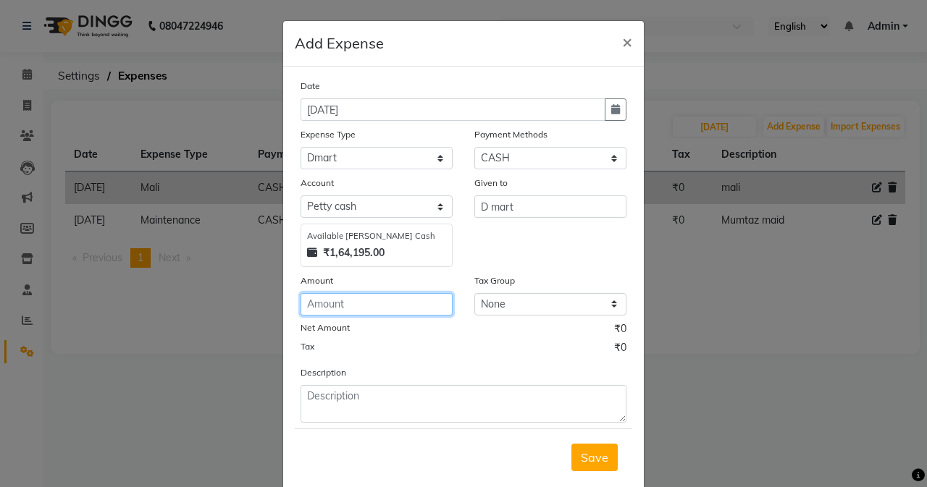
click at [395, 303] on input "number" at bounding box center [376, 304] width 152 height 22
type input "1750"
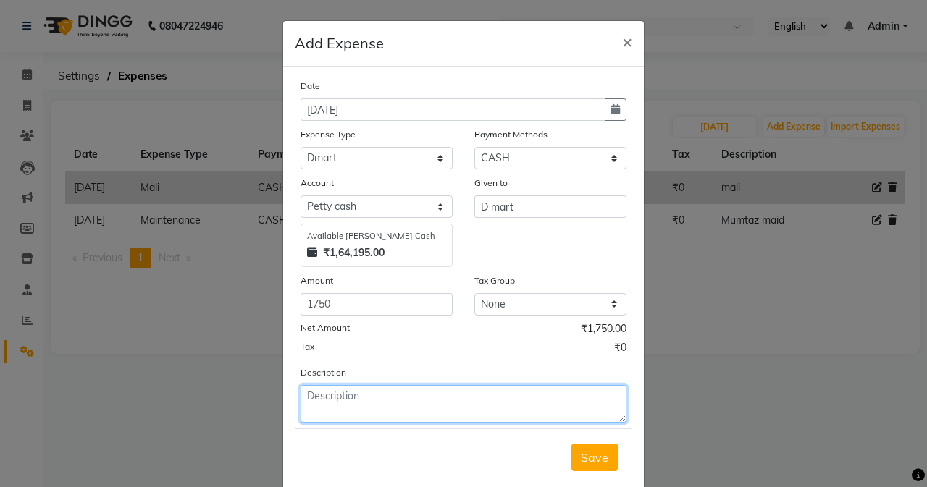
click at [392, 400] on textarea at bounding box center [463, 404] width 326 height 38
type textarea "D mart"
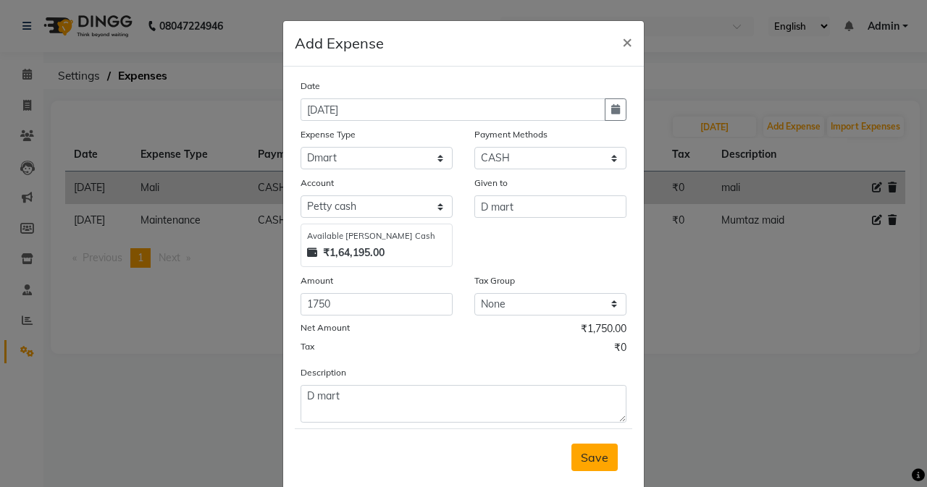
click at [588, 460] on span "Save" at bounding box center [595, 457] width 28 height 14
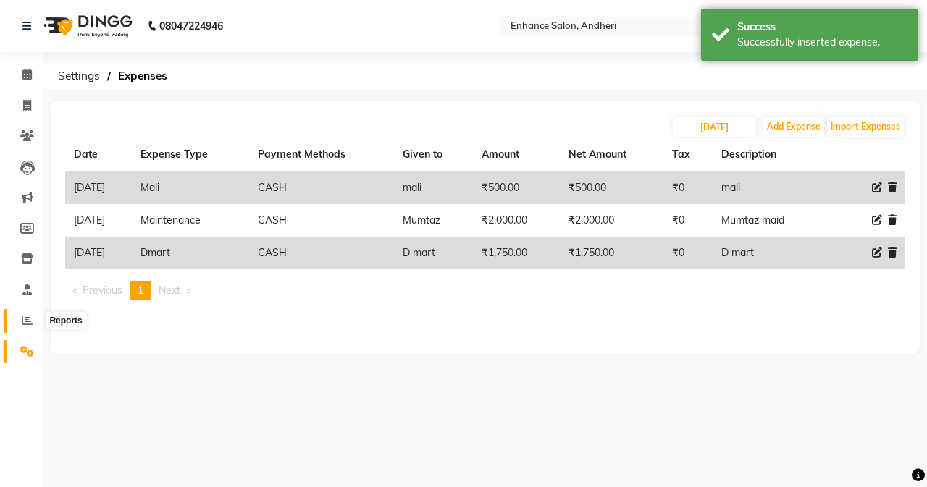
click at [25, 325] on icon at bounding box center [27, 320] width 11 height 11
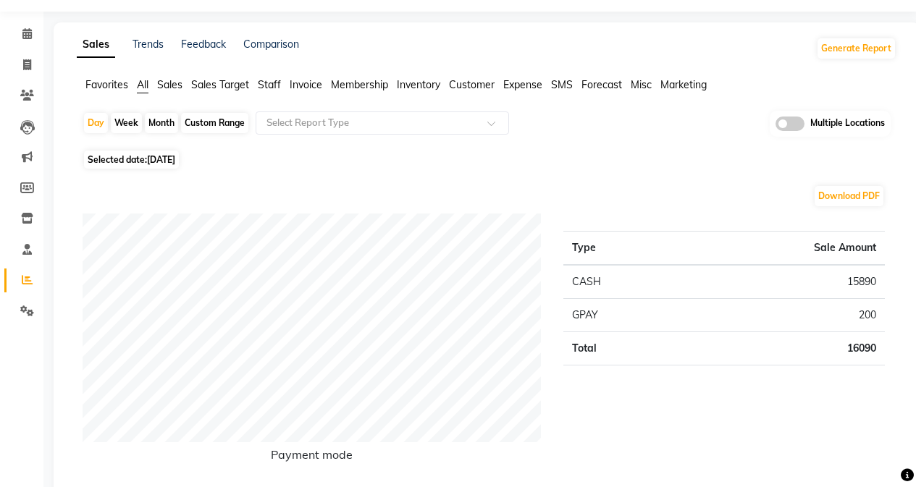
scroll to position [72, 0]
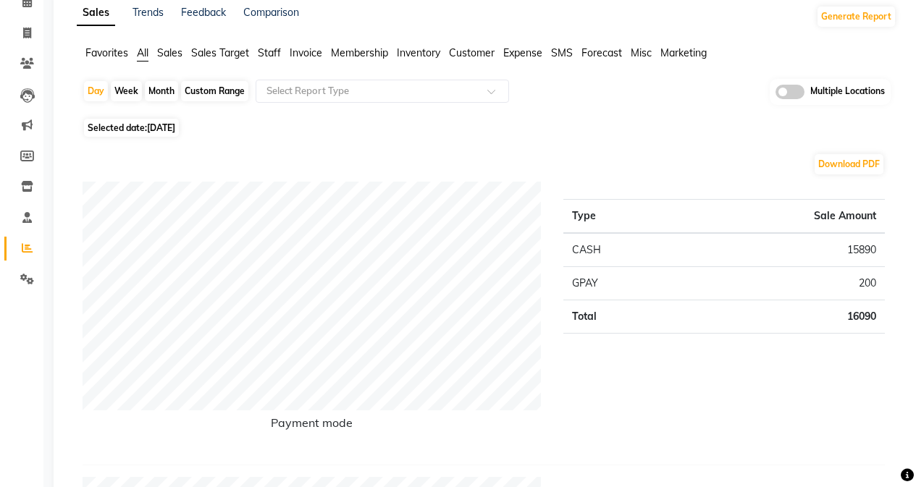
click at [523, 50] on span "Expense" at bounding box center [522, 52] width 39 height 13
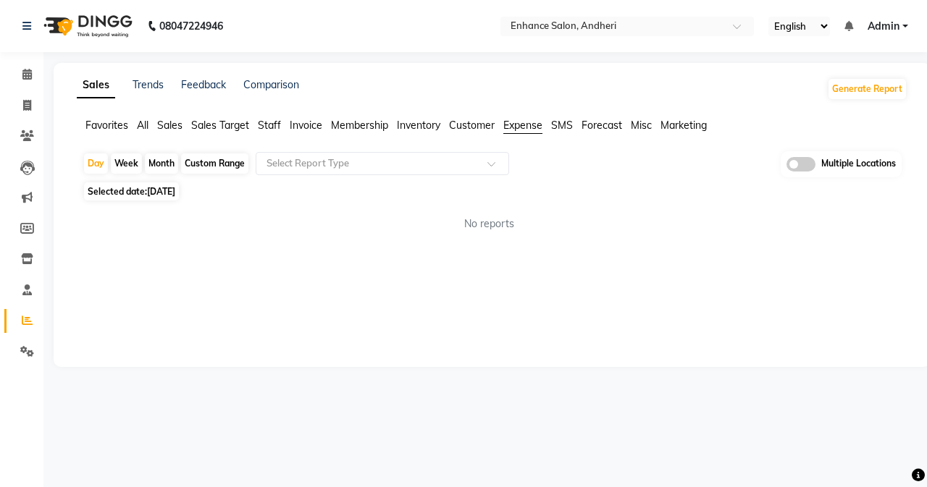
click at [145, 123] on span "All" at bounding box center [143, 125] width 12 height 13
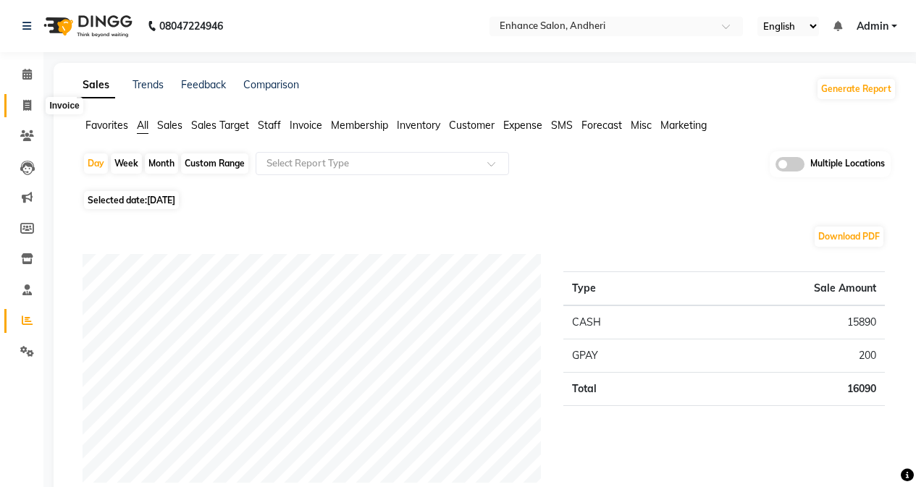
click at [27, 109] on icon at bounding box center [27, 105] width 8 height 11
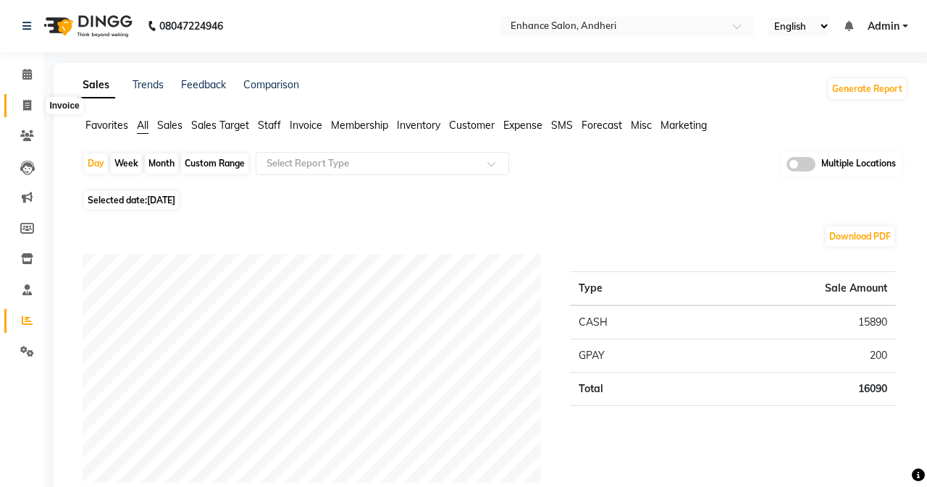
select select "service"
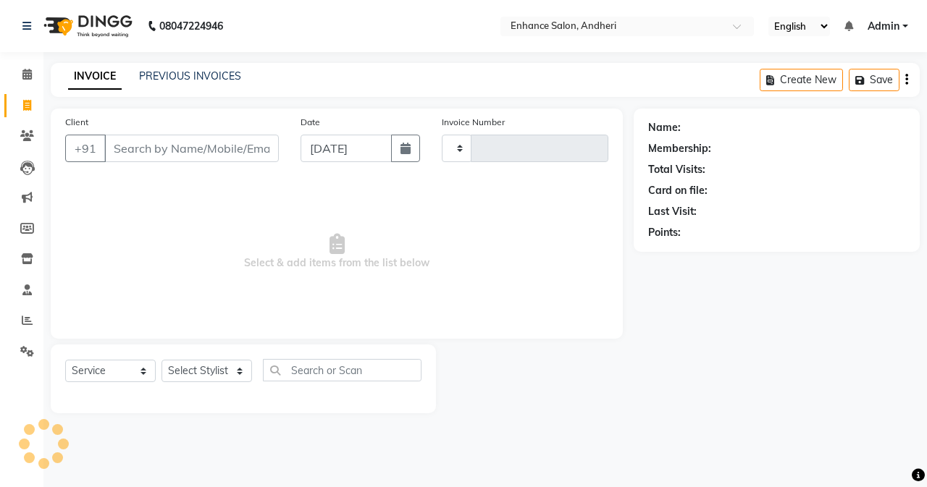
type input "2720"
select select "7236"
click at [214, 75] on link "PREVIOUS INVOICES" at bounding box center [190, 76] width 102 height 13
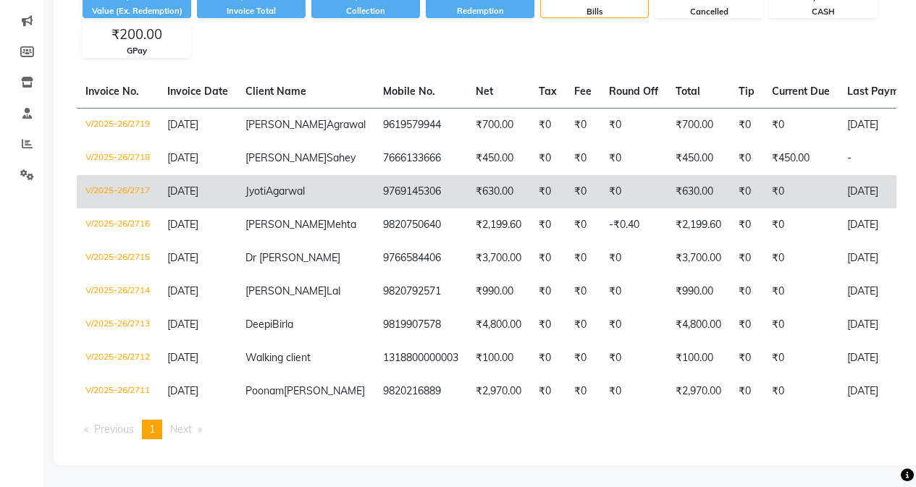
scroll to position [217, 0]
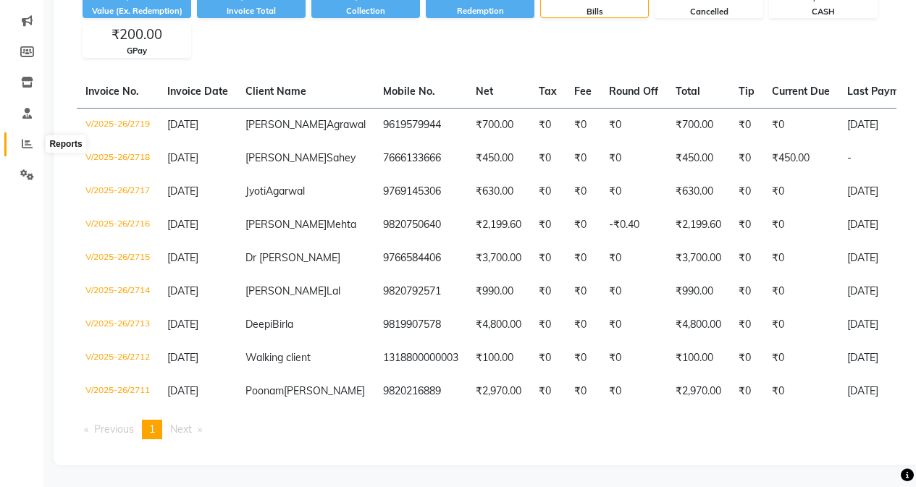
click at [25, 138] on icon at bounding box center [27, 143] width 11 height 11
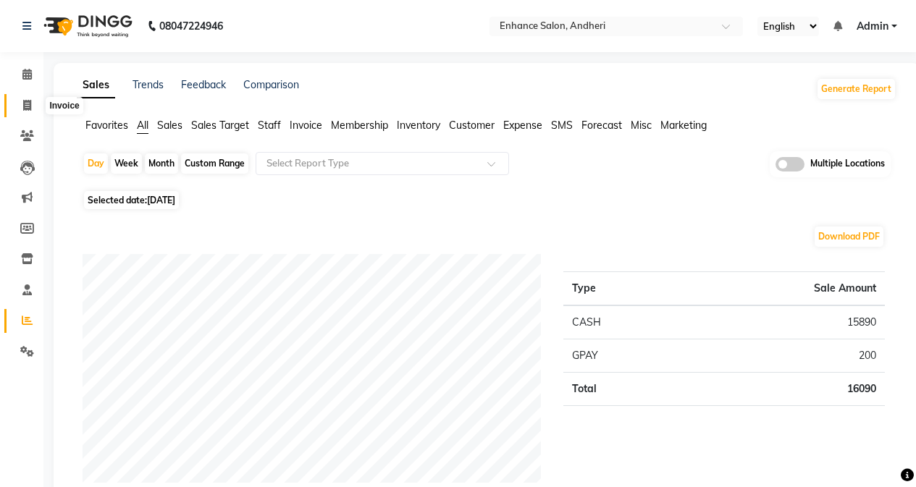
click at [24, 106] on icon at bounding box center [27, 105] width 8 height 11
select select "service"
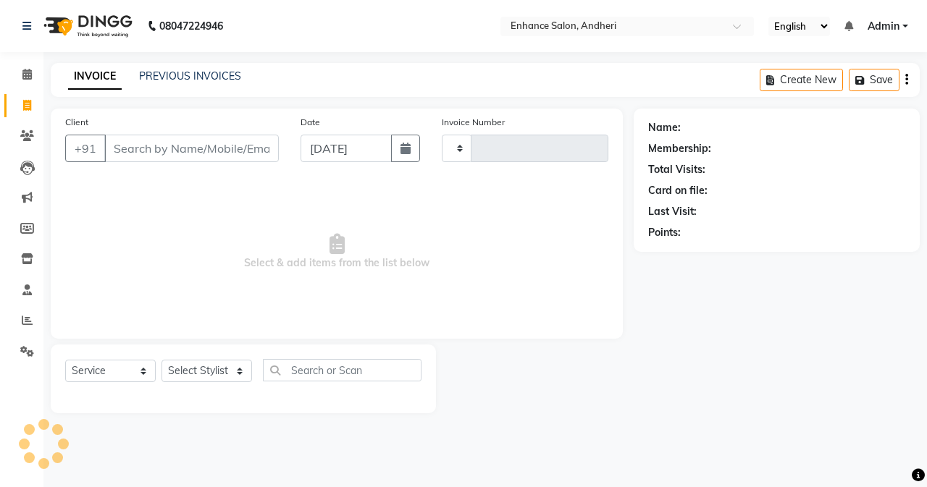
type input "2720"
select select "7236"
click at [217, 73] on link "PREVIOUS INVOICES" at bounding box center [190, 76] width 102 height 13
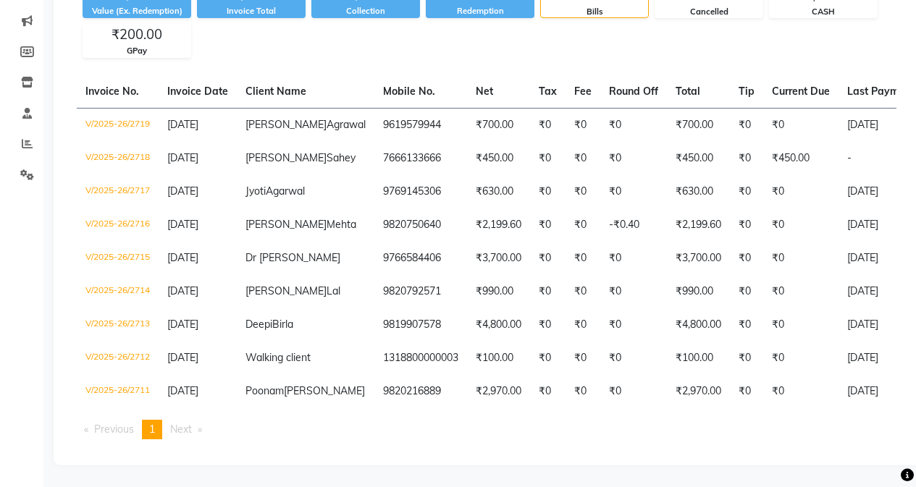
scroll to position [274, 0]
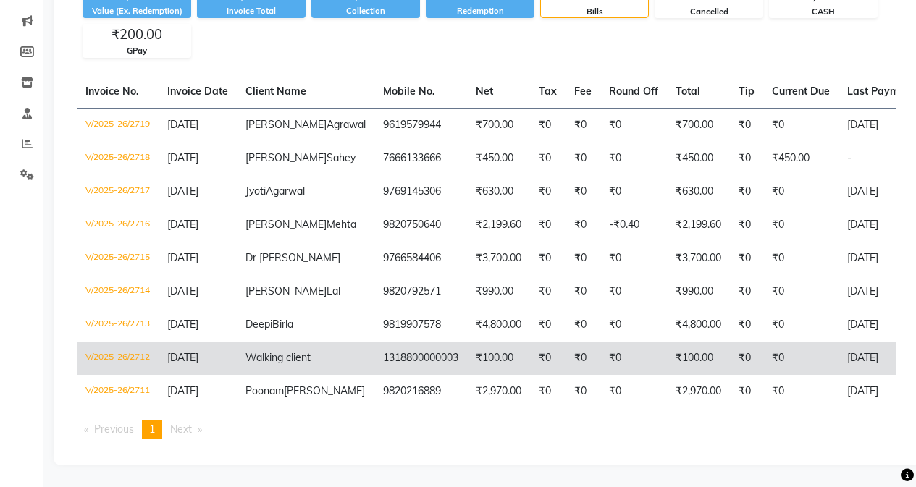
click at [374, 342] on td "1318800000003" at bounding box center [420, 358] width 93 height 33
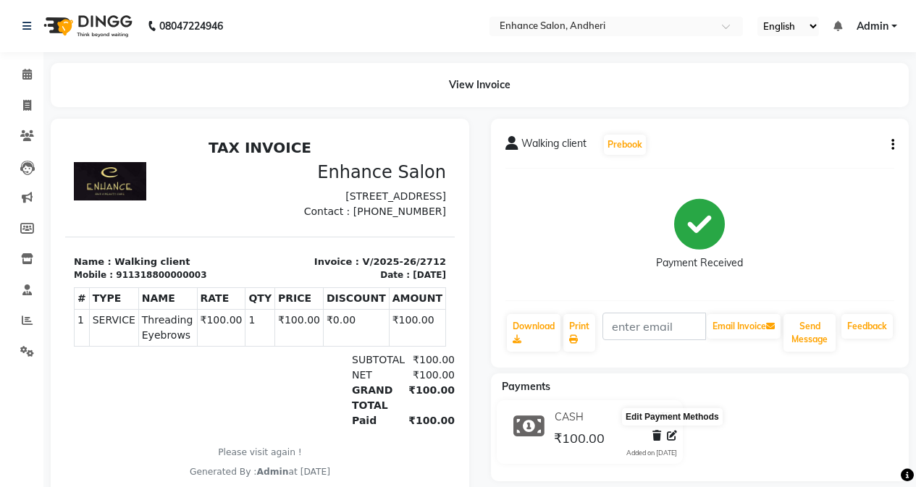
click at [668, 434] on icon at bounding box center [672, 436] width 10 height 10
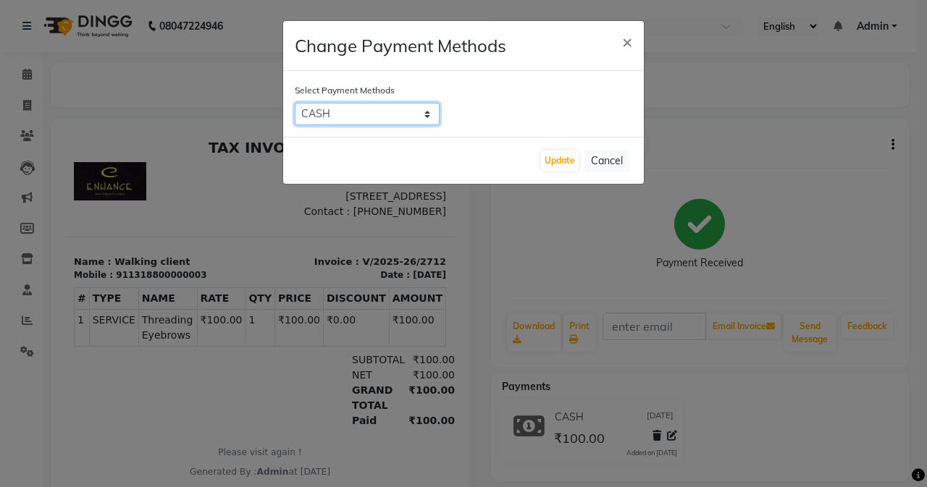
click at [425, 114] on select "Credit Card GPay Loan Family Coupon CASH CARD Cheque" at bounding box center [367, 114] width 145 height 22
select select "5"
click at [295, 103] on select "Credit Card GPay Loan Family Coupon CASH CARD Cheque" at bounding box center [367, 114] width 145 height 22
click at [555, 159] on button "Update" at bounding box center [560, 161] width 38 height 20
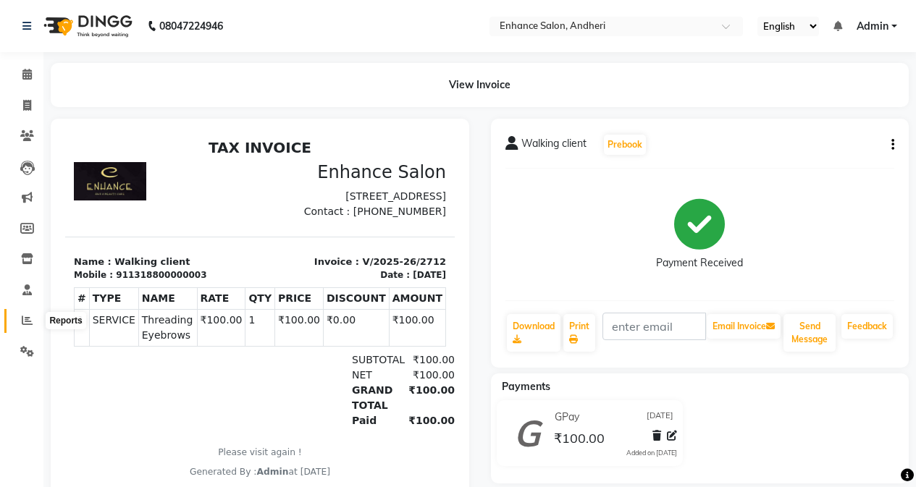
click at [22, 318] on icon at bounding box center [27, 320] width 11 height 11
